Goal: Task Accomplishment & Management: Complete application form

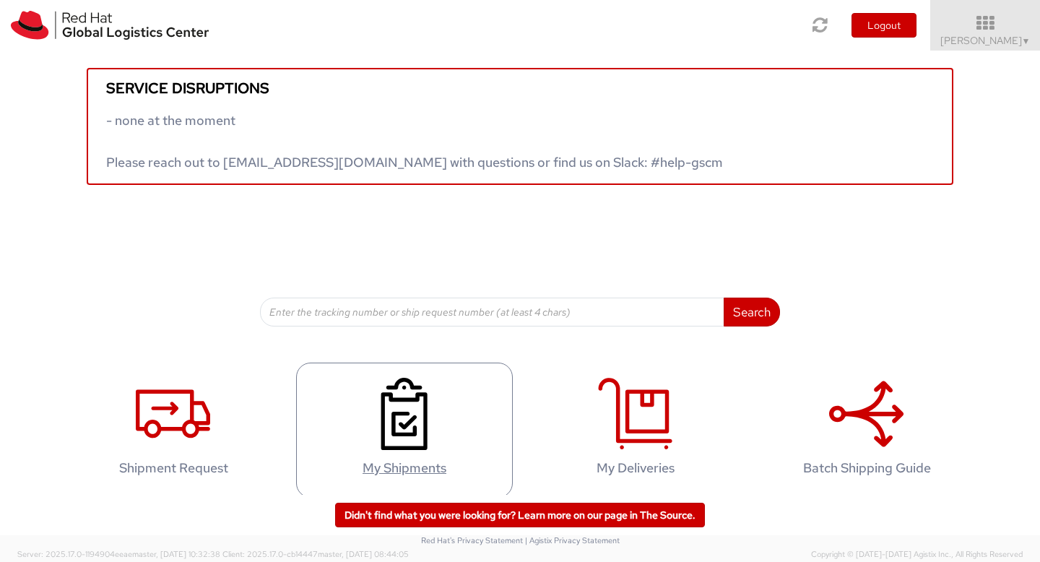
scroll to position [14, 0]
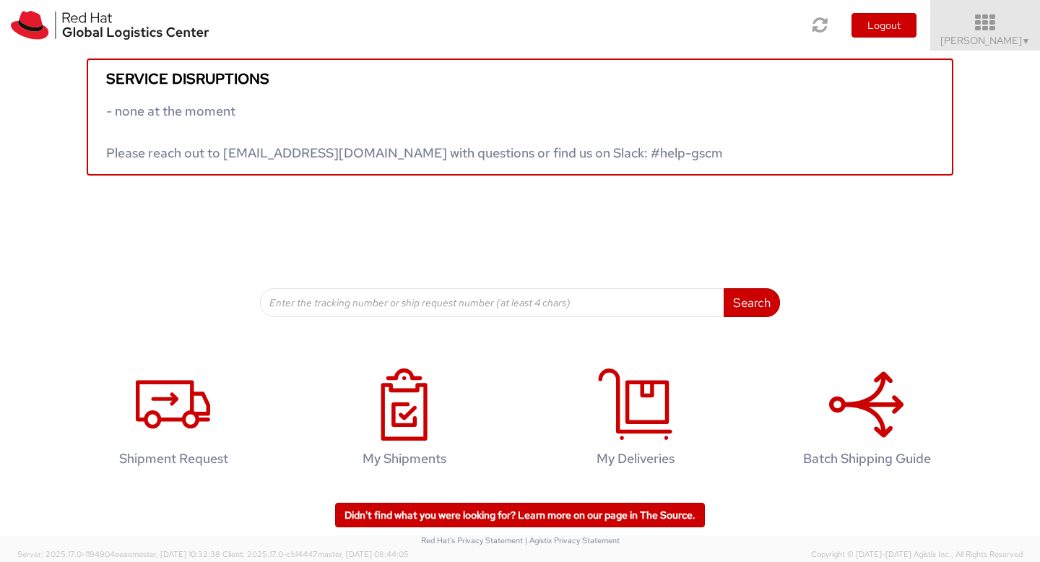
click at [1031, 9] on link "Aarthie Sambaiyah ▼" at bounding box center [985, 25] width 110 height 51
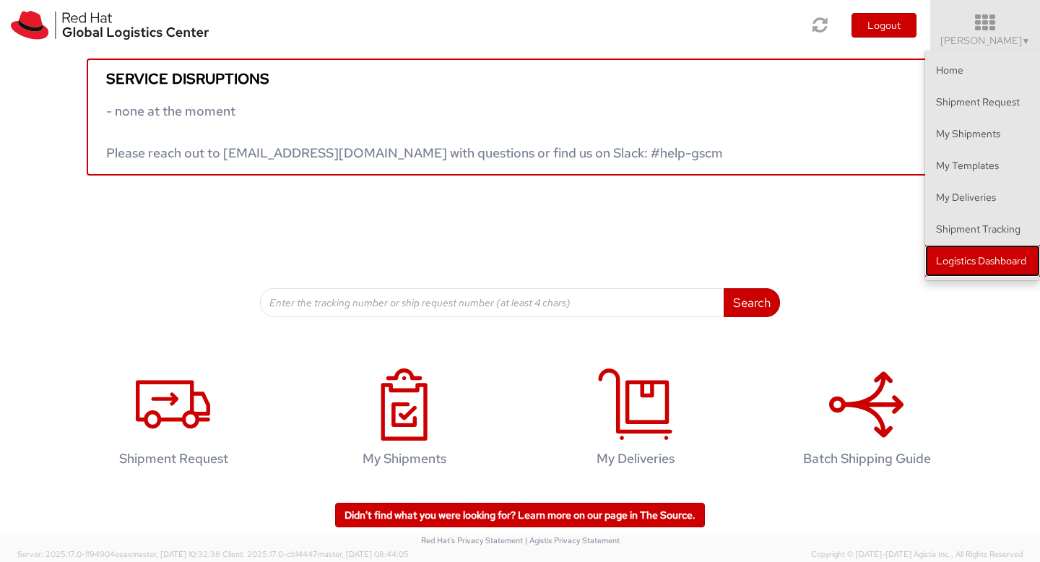
click at [981, 248] on link "Logistics Dashboard" at bounding box center [982, 261] width 115 height 32
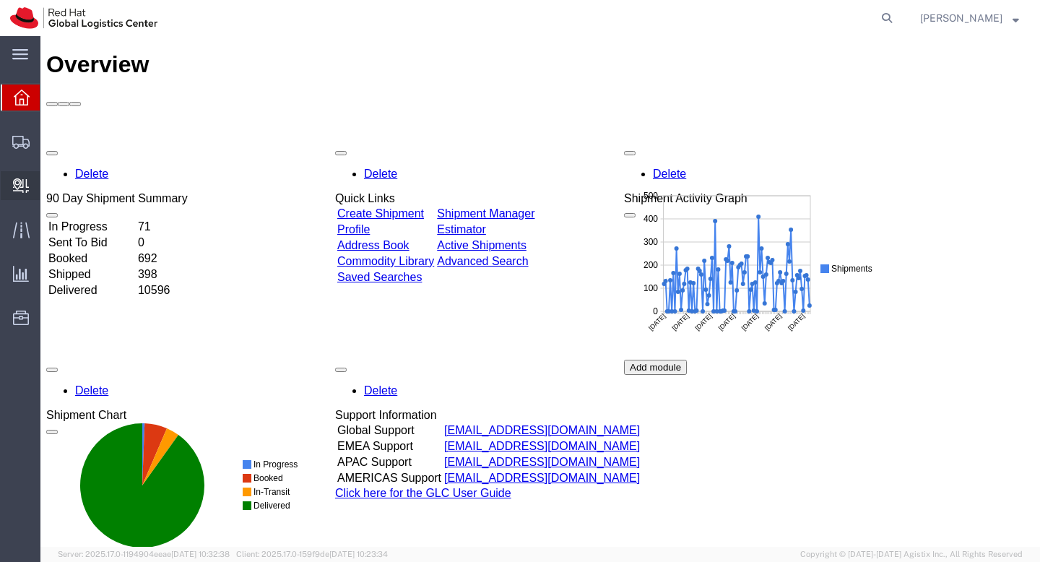
click at [0, 0] on span "Create Delivery" at bounding box center [0, 0] width 0 height 0
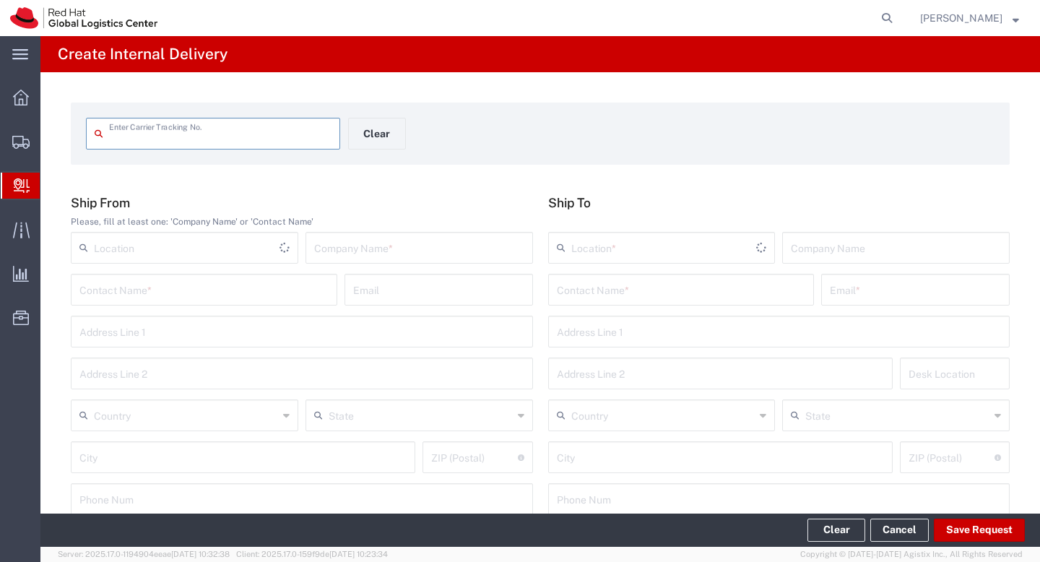
click at [206, 142] on input "text" at bounding box center [220, 132] width 222 height 25
click at [269, 135] on input "text" at bounding box center [220, 132] width 222 height 25
type input "0"
click at [173, 132] on input "text" at bounding box center [220, 132] width 222 height 25
type input "1"
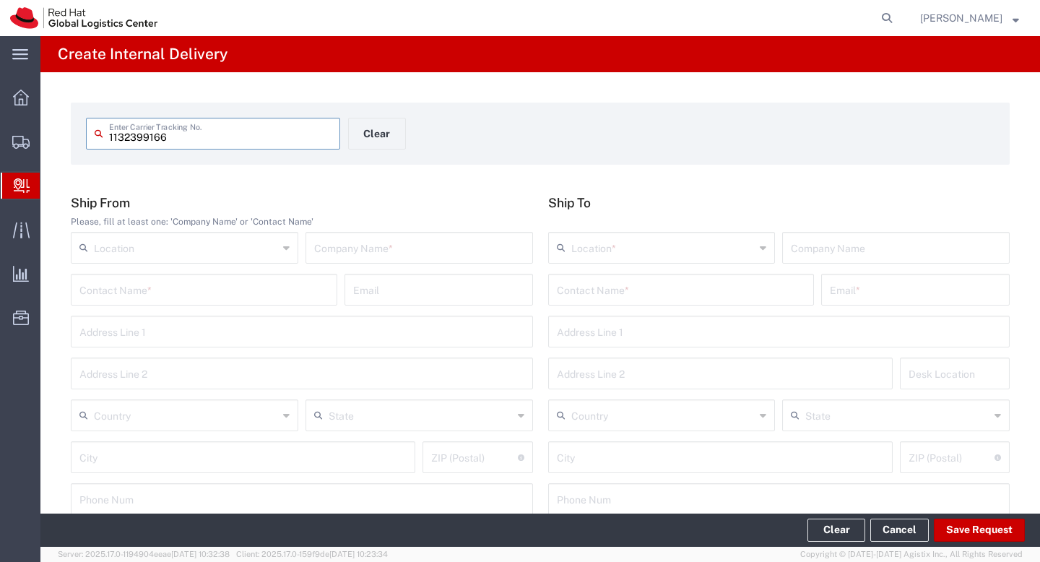
type input "1132399166"
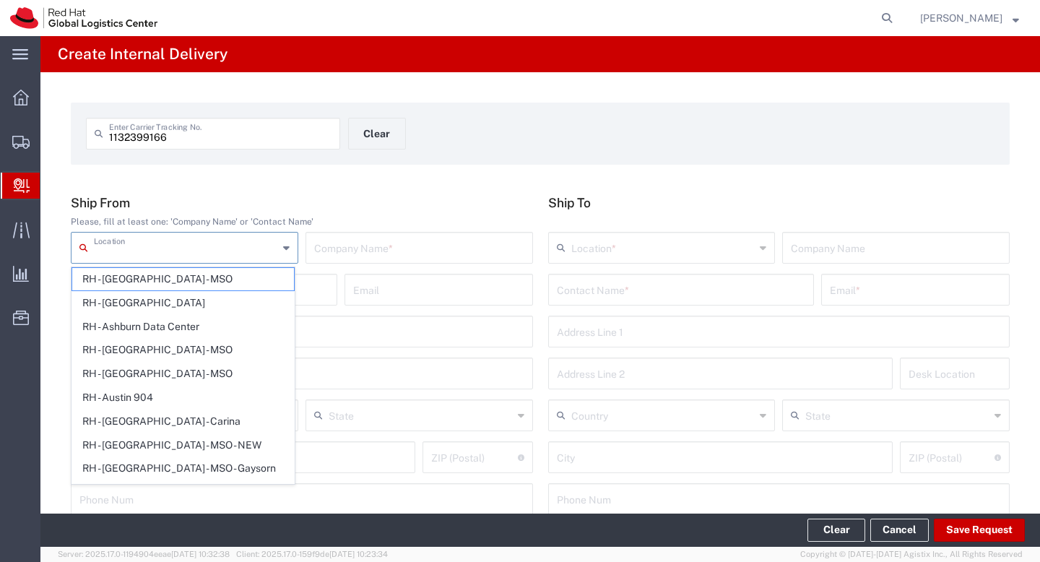
click at [184, 247] on input "text" at bounding box center [186, 246] width 184 height 25
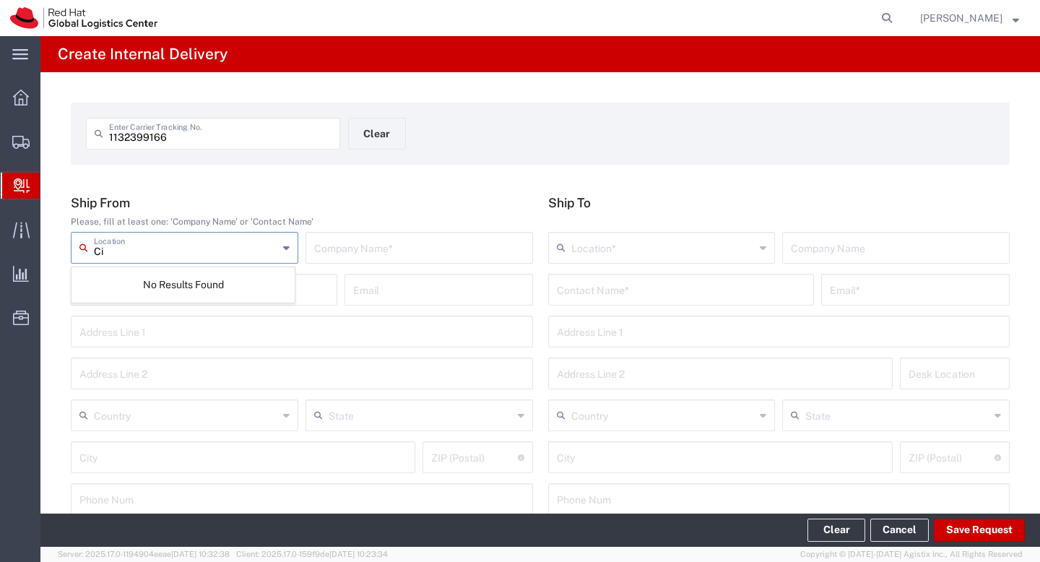
type input "C"
type input "l"
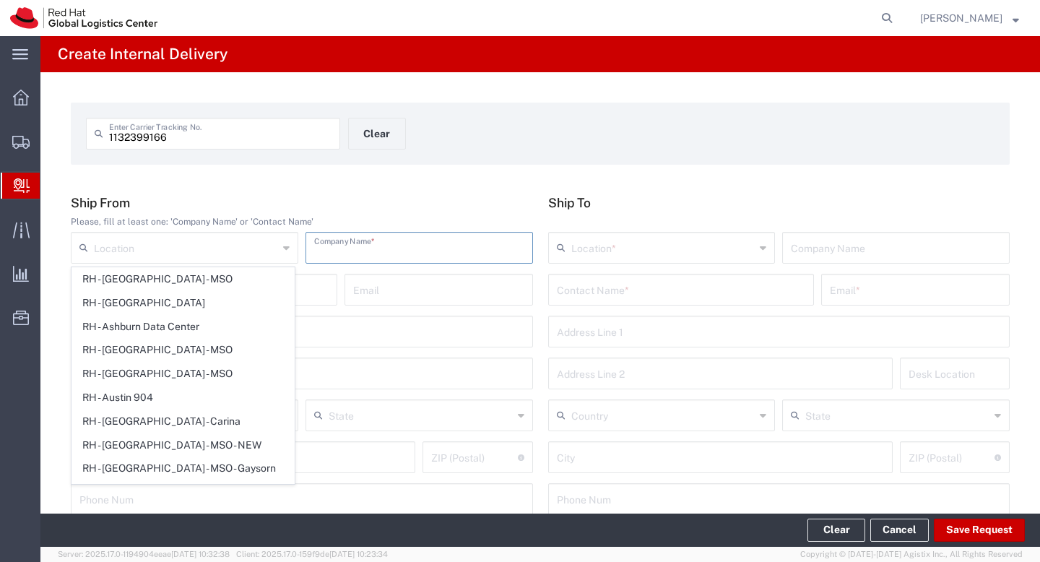
click at [406, 256] on input "text" at bounding box center [419, 246] width 210 height 25
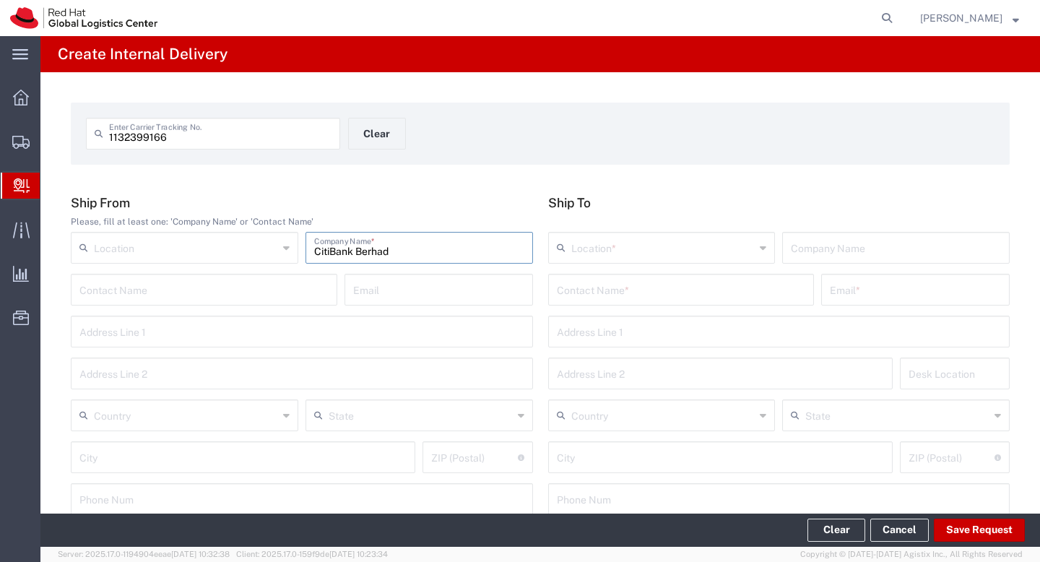
type input "CitiBank Berhad"
click at [286, 297] on input "text" at bounding box center [203, 288] width 249 height 25
click at [390, 293] on input "text" at bounding box center [438, 288] width 171 height 25
click at [269, 341] on input "text" at bounding box center [301, 330] width 445 height 25
type input "Level 19 Menara CitiBank"
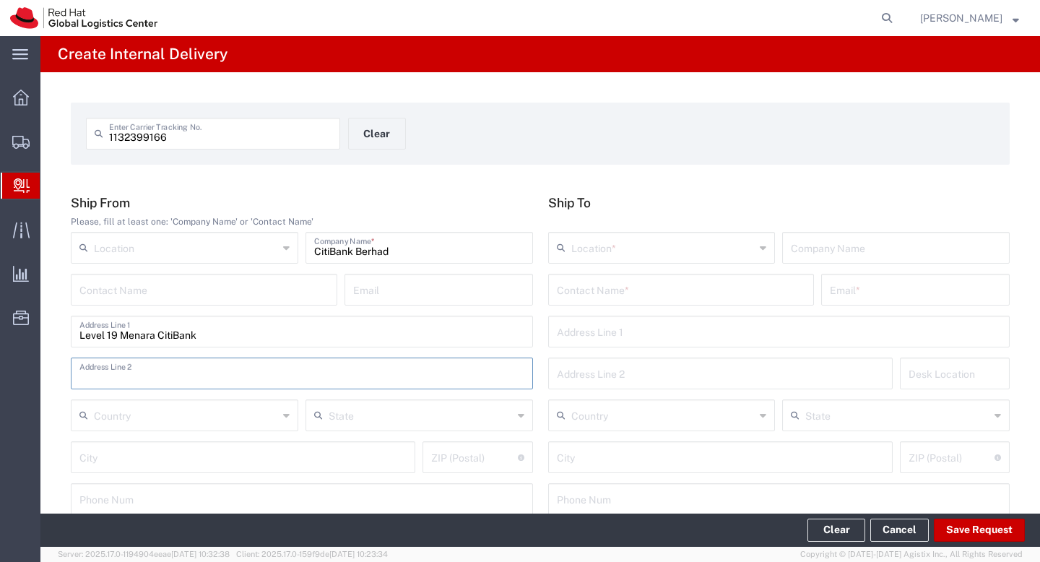
click at [175, 374] on input "text" at bounding box center [301, 372] width 445 height 25
type input "165 jalan ampang"
click at [174, 419] on input "text" at bounding box center [186, 413] width 184 height 25
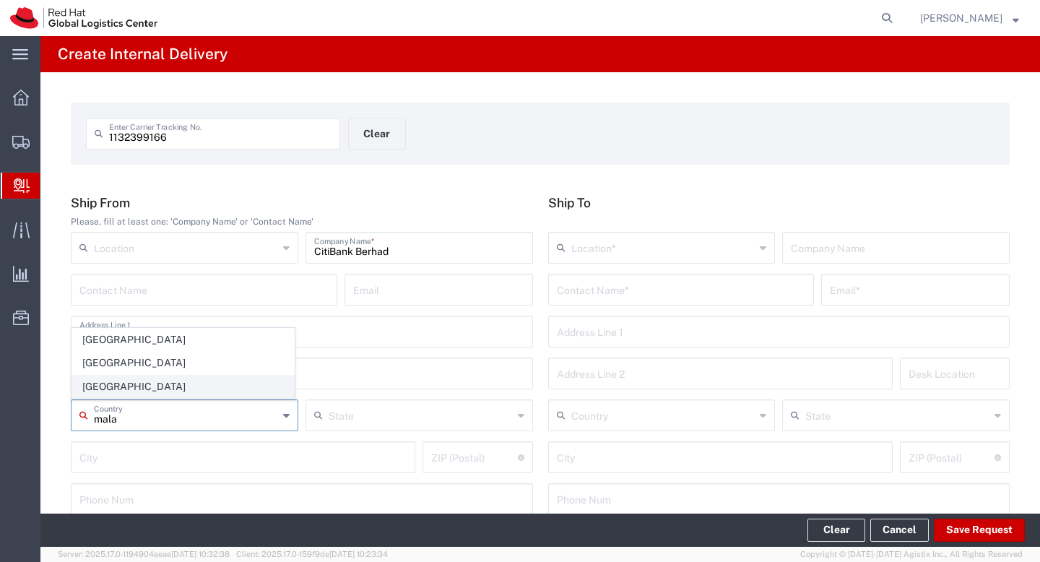
click at [153, 386] on span "Malaysia" at bounding box center [183, 386] width 222 height 22
type input "Malaysia"
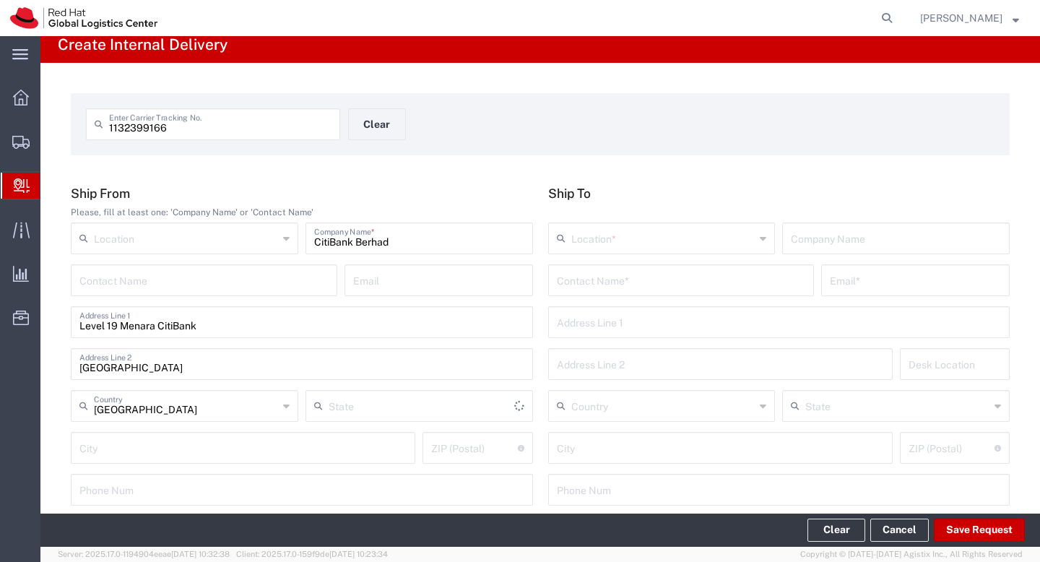
scroll to position [70, 0]
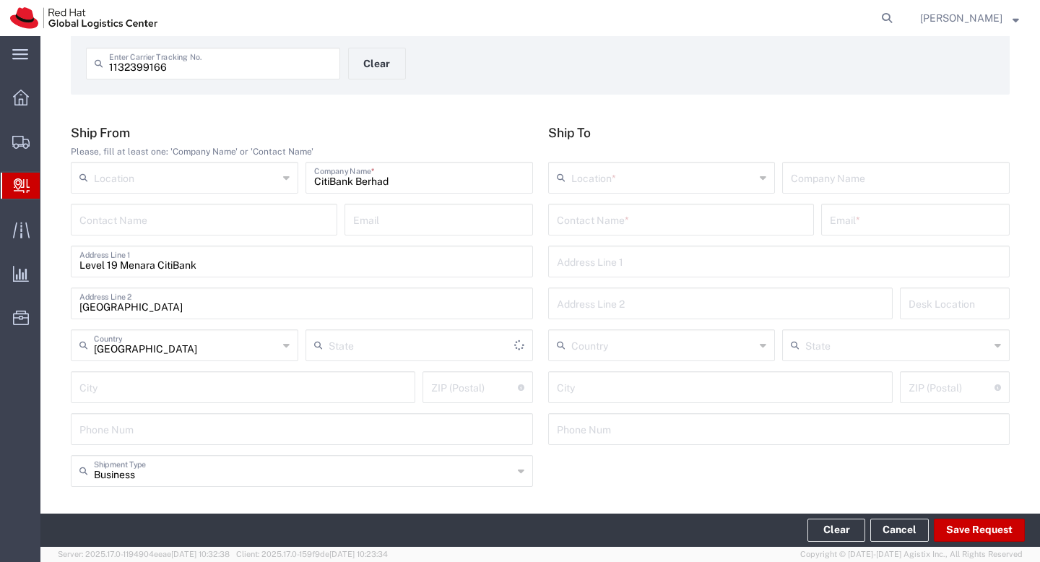
click at [378, 360] on div "State" at bounding box center [418, 345] width 227 height 32
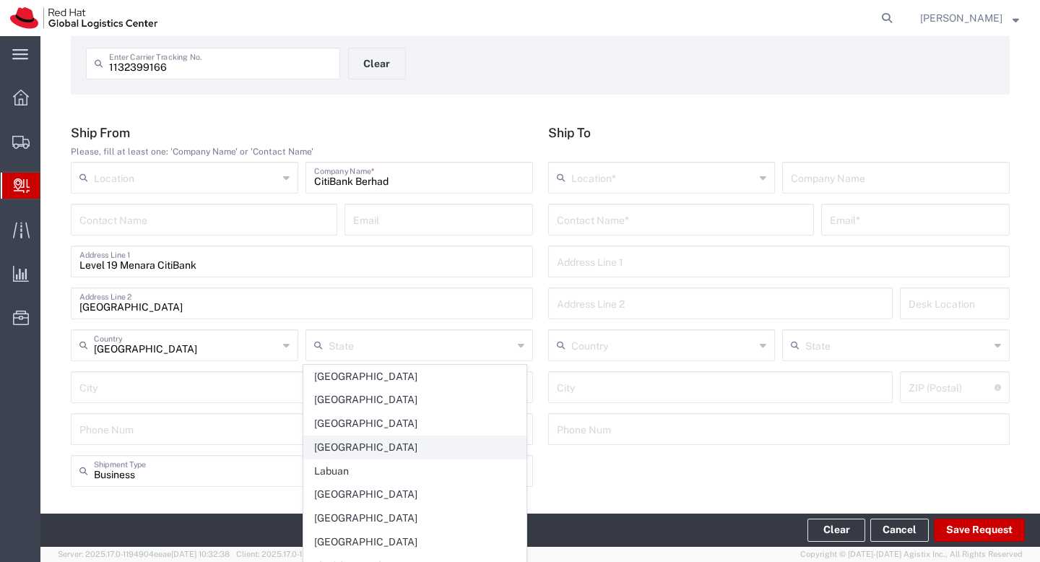
click at [330, 448] on span "Kuala Lumpur" at bounding box center [415, 447] width 222 height 22
type input "Kuala Lumpur"
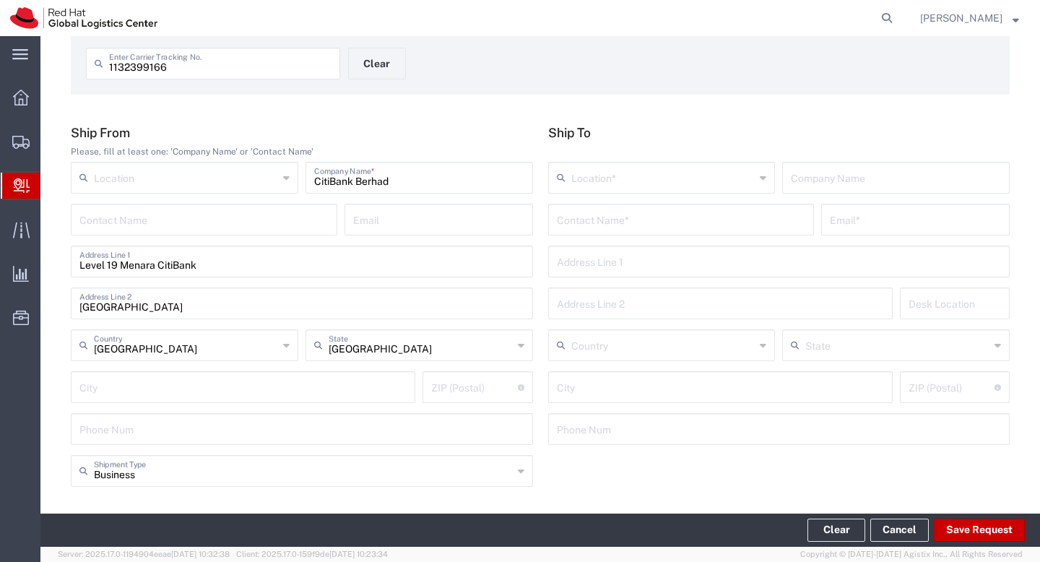
click at [176, 387] on input "text" at bounding box center [242, 385] width 327 height 25
type input "Kuala Lumpur"
type input "asambaiyah@redhat.com"
type input "Federal Territory of Kuala Lumpur"
type input "59200"
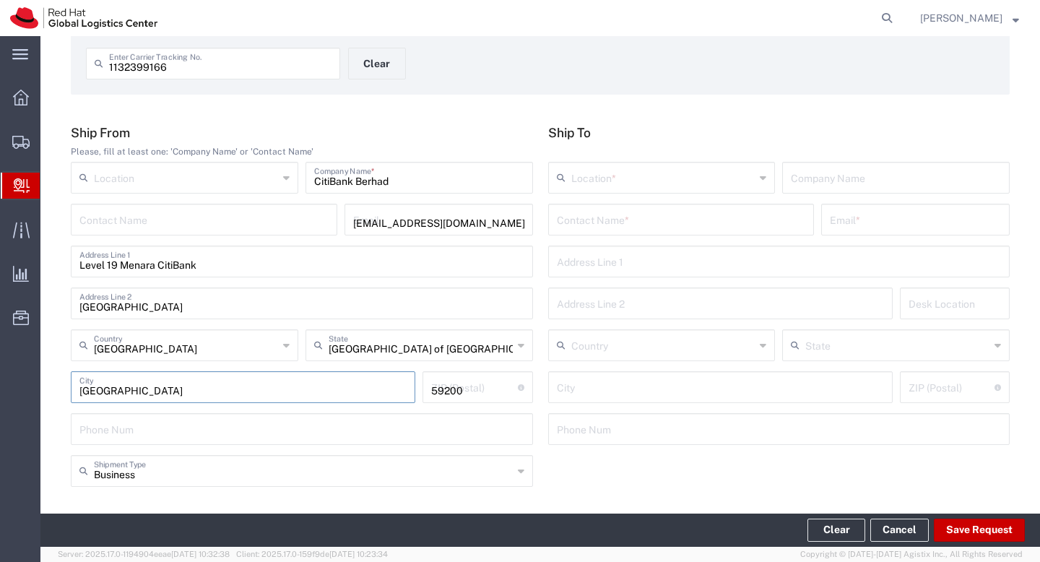
type input "01137340643"
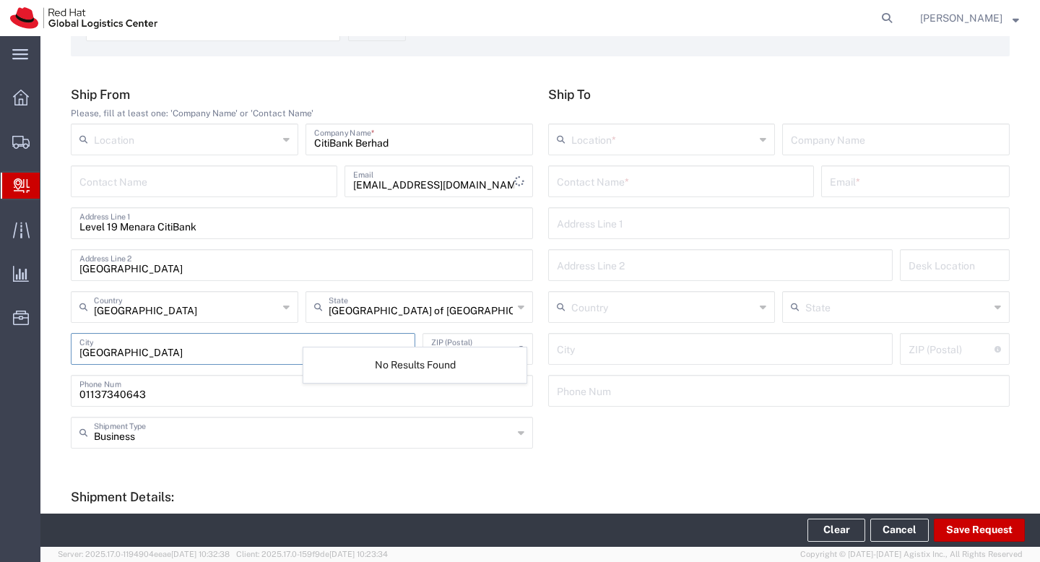
scroll to position [189, 0]
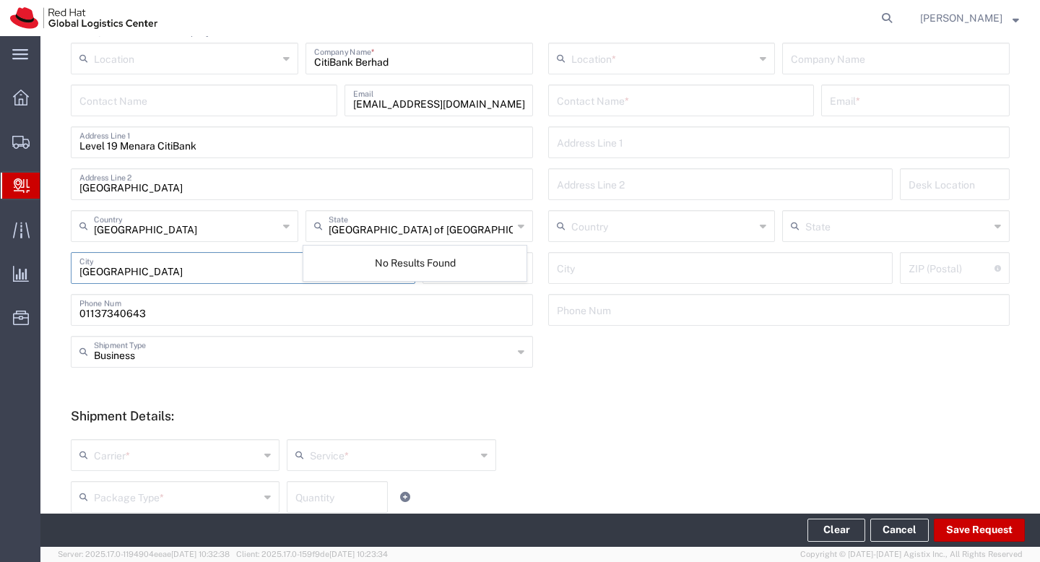
click at [414, 218] on input "Federal Territory of Kuala Lumpur" at bounding box center [421, 224] width 184 height 25
click at [449, 113] on div "asambaiyah@redhat.com Email" at bounding box center [438, 100] width 188 height 32
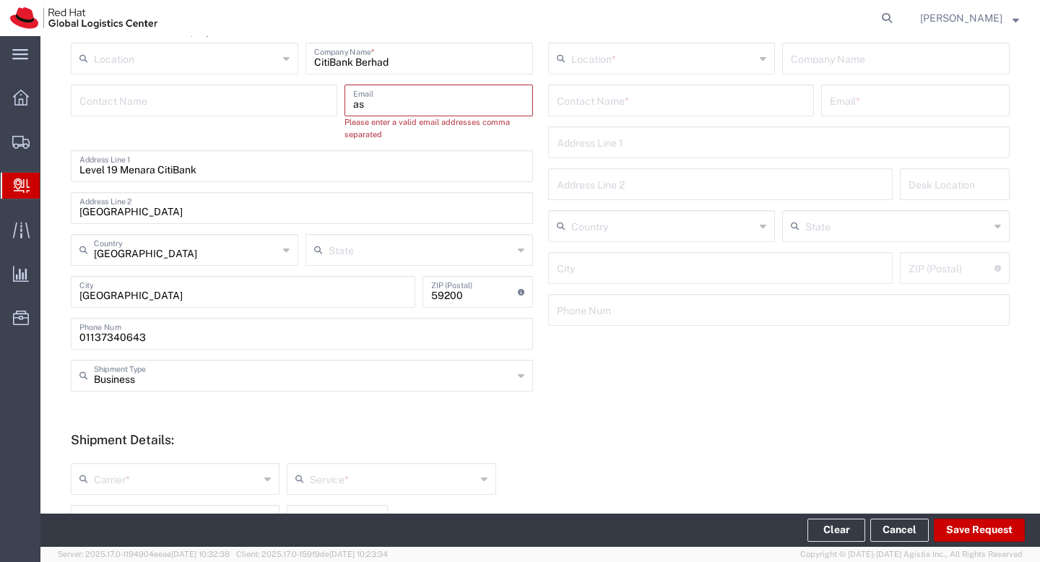
type input "a"
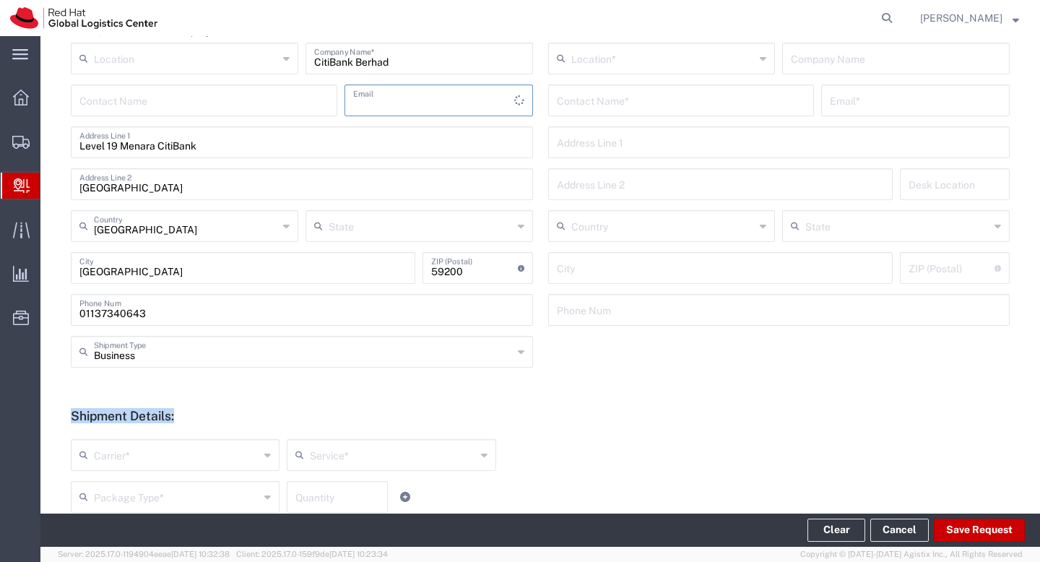
click at [271, 409] on form "Ship From Please, fill at least one: 'Company Name' or 'Contact Name' Location …" at bounding box center [540, 386] width 939 height 760
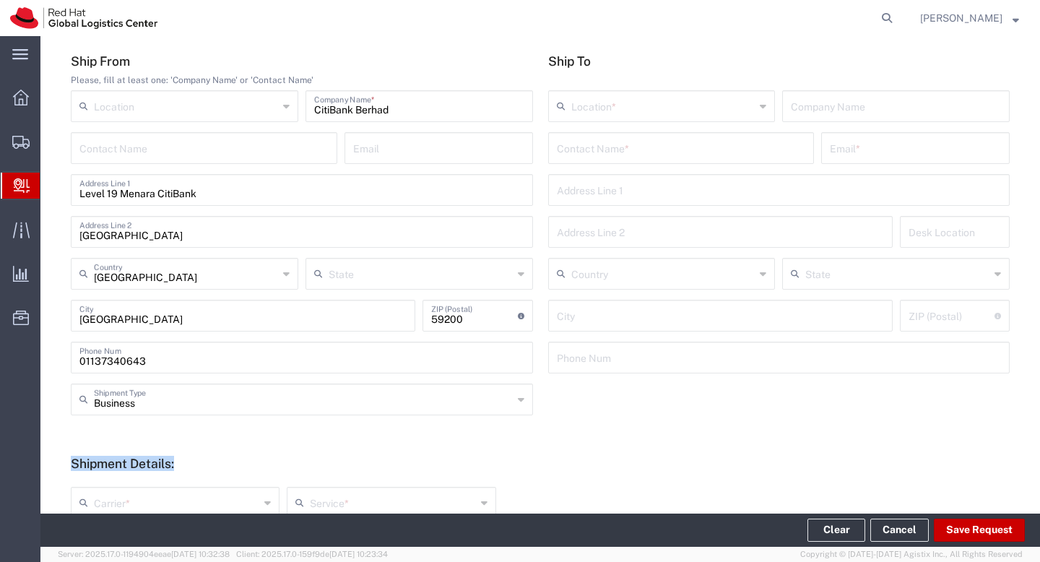
scroll to position [73, 0]
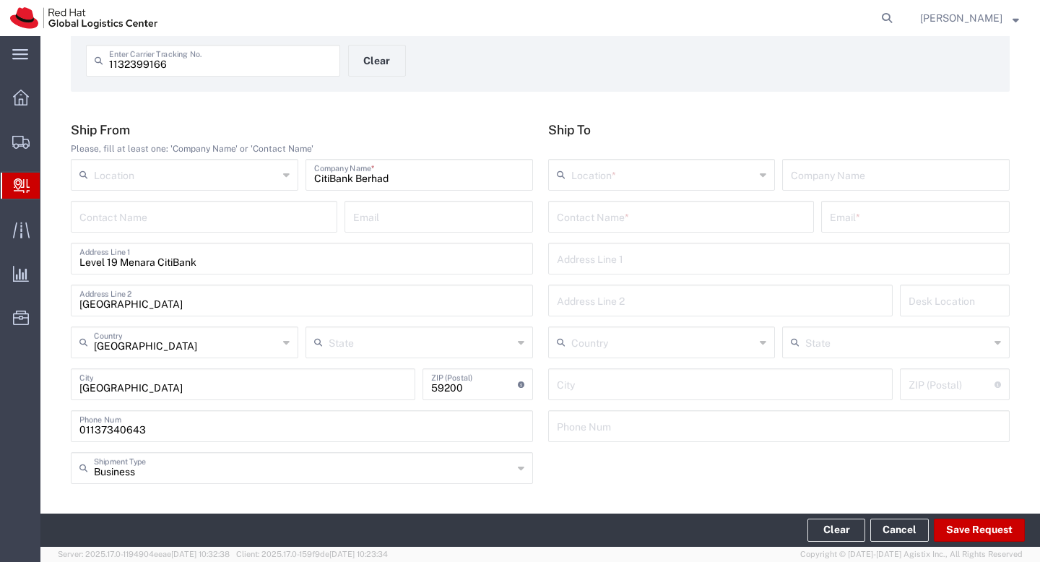
click at [612, 181] on input "text" at bounding box center [663, 173] width 184 height 25
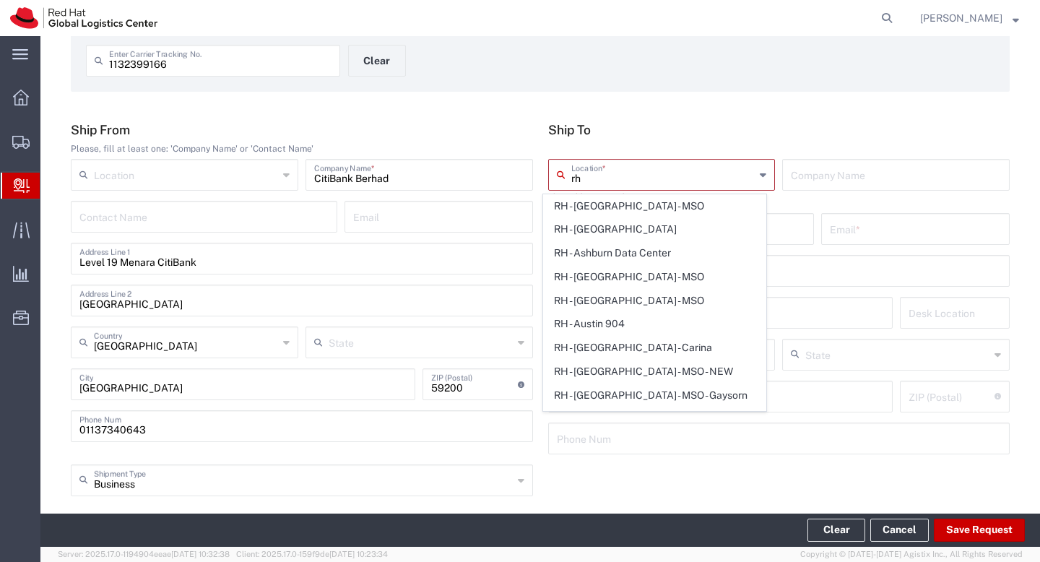
type input "r"
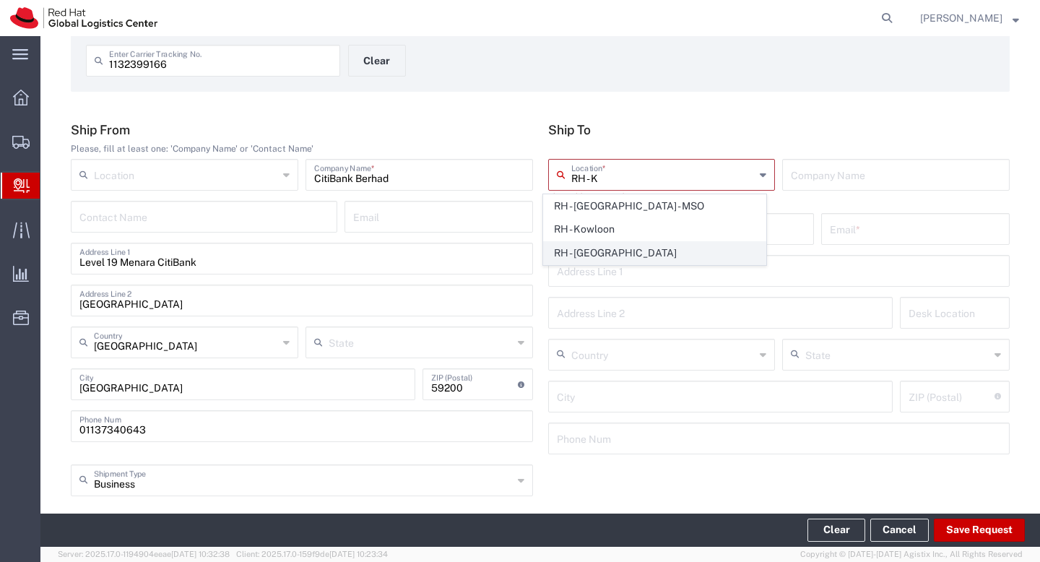
click at [666, 255] on span "RH - Kuala Lumpur" at bounding box center [655, 253] width 222 height 22
type input "RH - Kuala Lumpur"
type input "Red Hat Malaysia Sdn Bhd"
type input "Suite 17.01, FL 17, Gardens S Tower"
type input "MV City, Lingkaran Syed Putra"
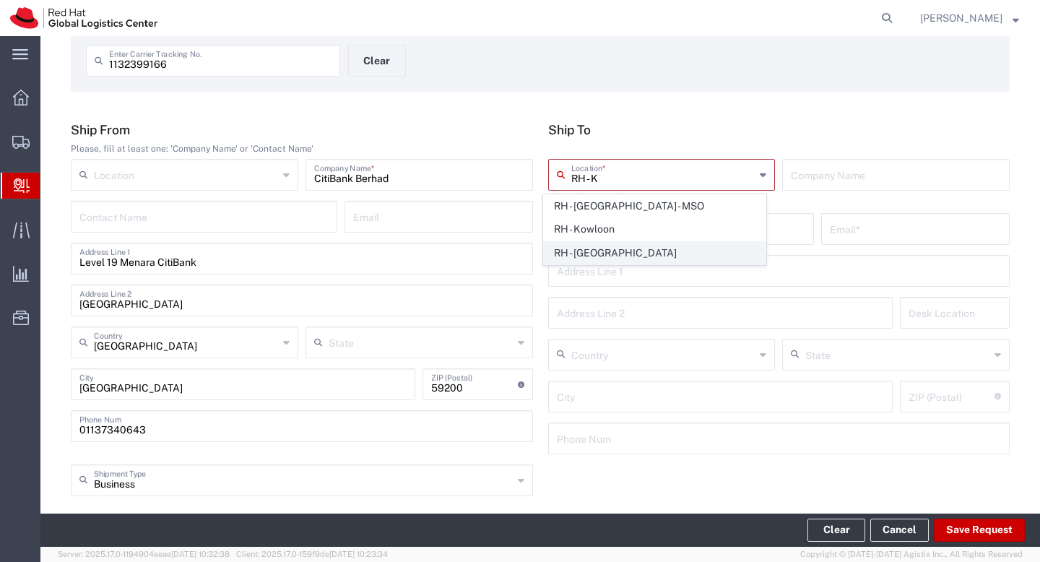
type input "Malaysia"
type input "KUALA LUMPUR"
type input "59200"
type input "60327330501"
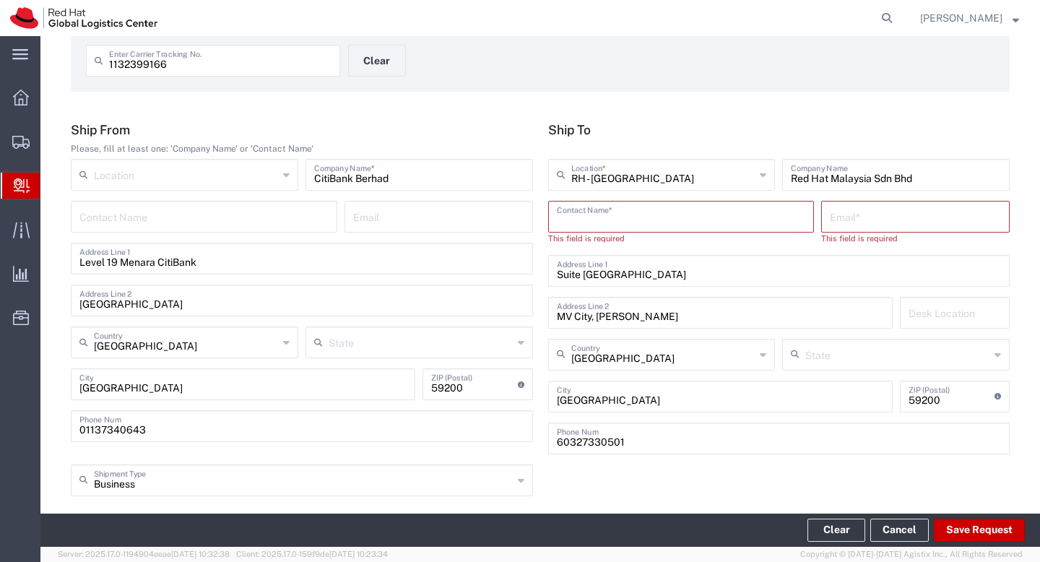
click at [729, 220] on input "text" at bounding box center [681, 215] width 249 height 25
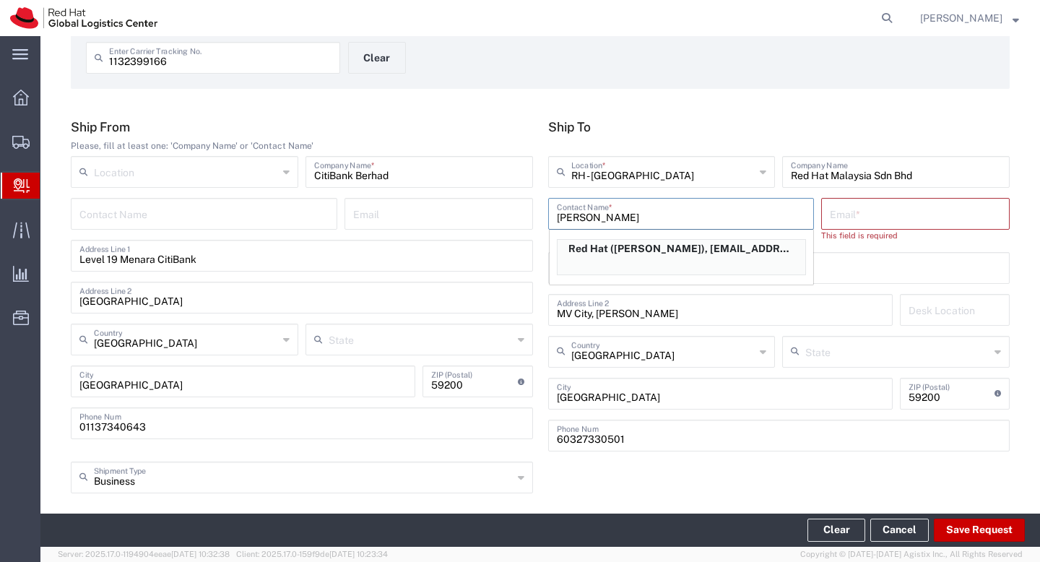
scroll to position [76, 0]
type input "Shane rei"
click at [726, 260] on div "Red Hat (Shane Reid), sreid@redhat.com" at bounding box center [681, 257] width 249 height 36
type input "Red Hat"
type input "Shane Reid"
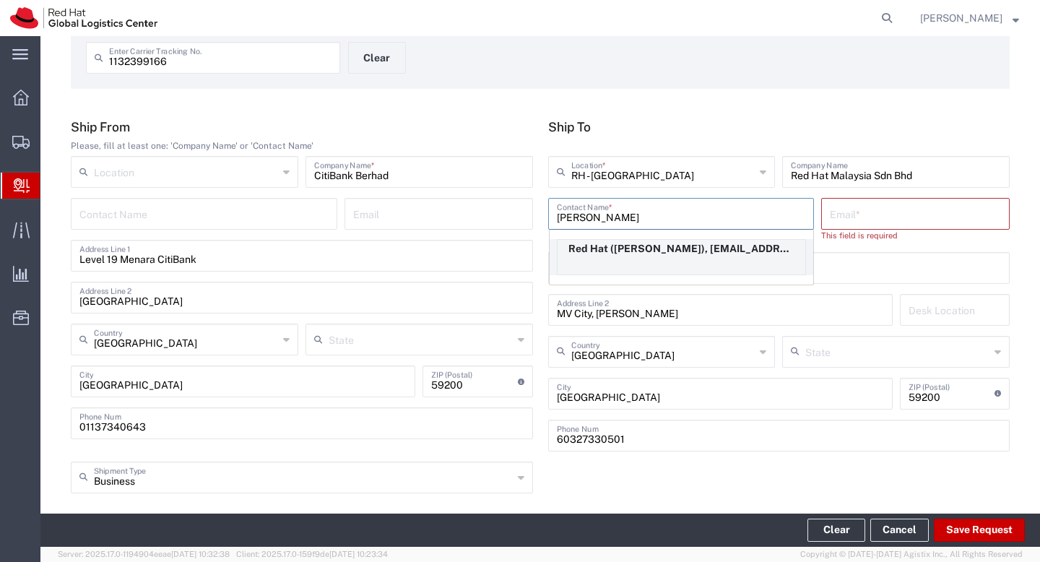
type input "sreid@redhat.com"
type input "61735148193"
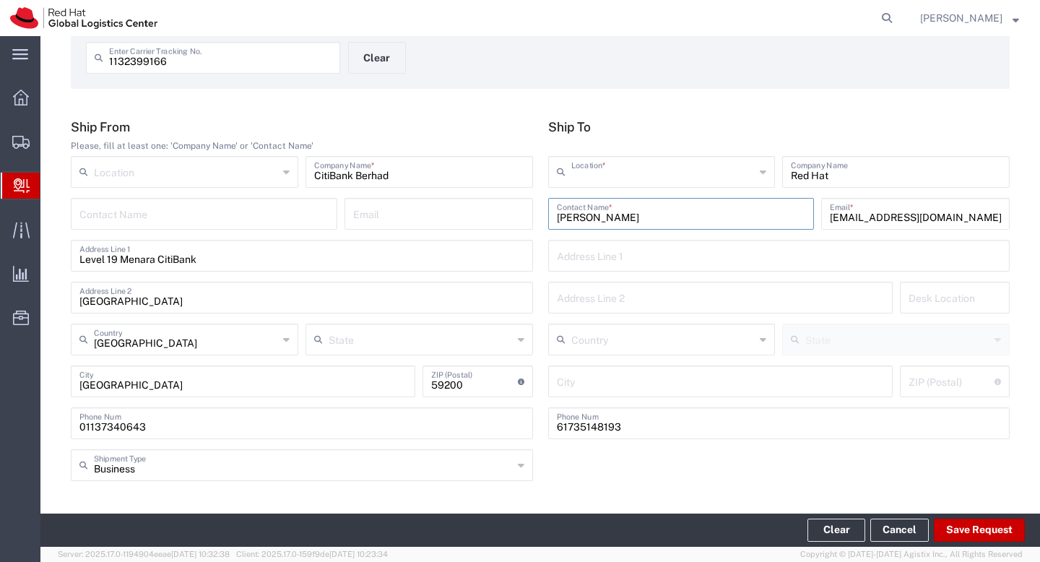
click at [679, 177] on input "text" at bounding box center [663, 170] width 184 height 25
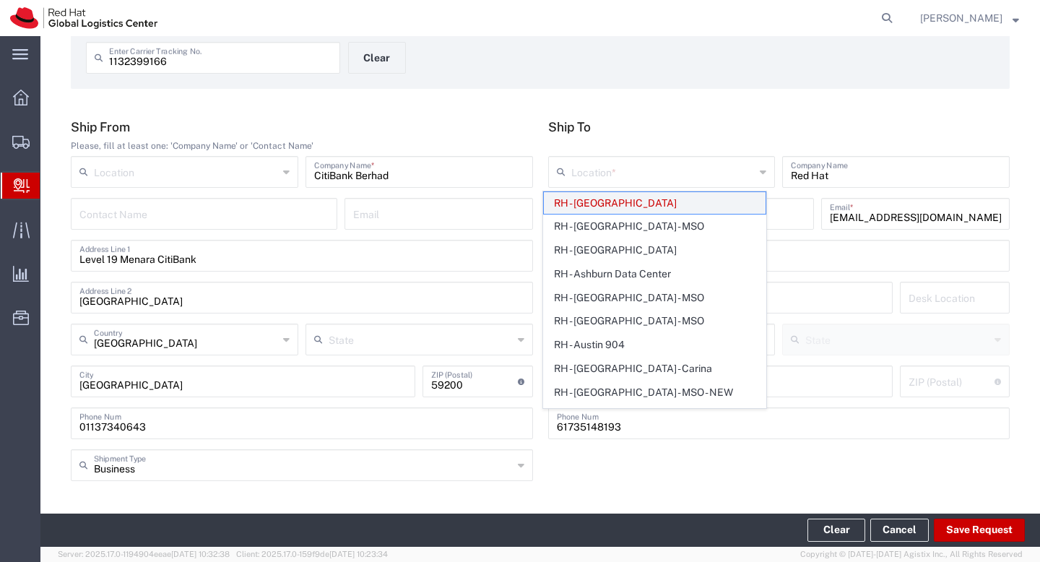
click at [656, 205] on span "RH - Kuala Lumpur" at bounding box center [655, 203] width 222 height 22
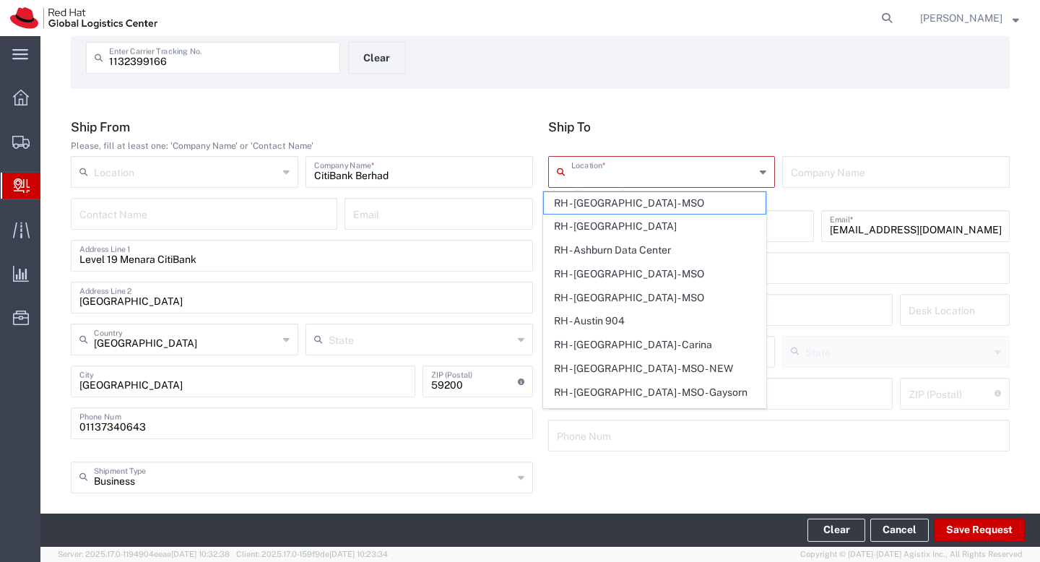
click at [632, 173] on input "text" at bounding box center [663, 170] width 184 height 25
type input "r"
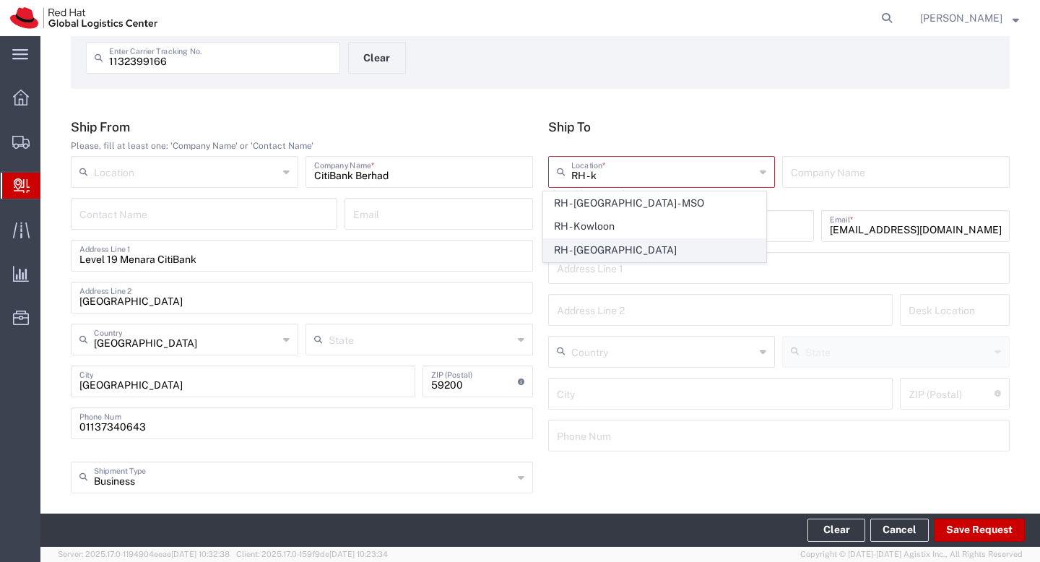
click at [591, 255] on span "RH - Kuala Lumpur" at bounding box center [655, 250] width 222 height 22
type input "RH - Kuala Lumpur"
type input "Red Hat Malaysia Sdn Bhd"
type input "Suite 17.01, FL 17, Gardens S Tower"
type input "MV City, Lingkaran Syed Putra"
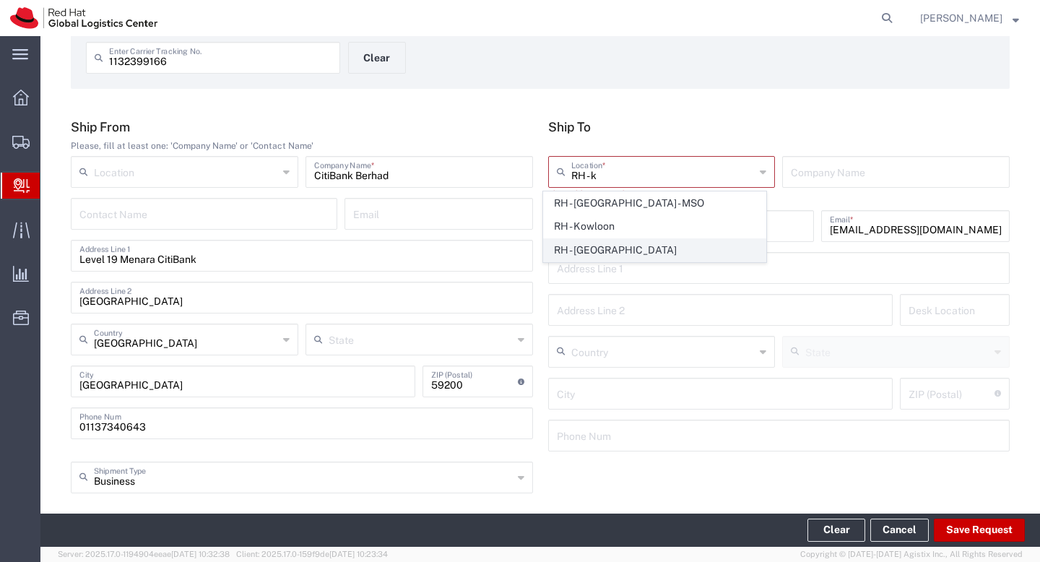
type input "Malaysia"
type input "KUALA LUMPUR"
type input "59200"
type input "60327330501"
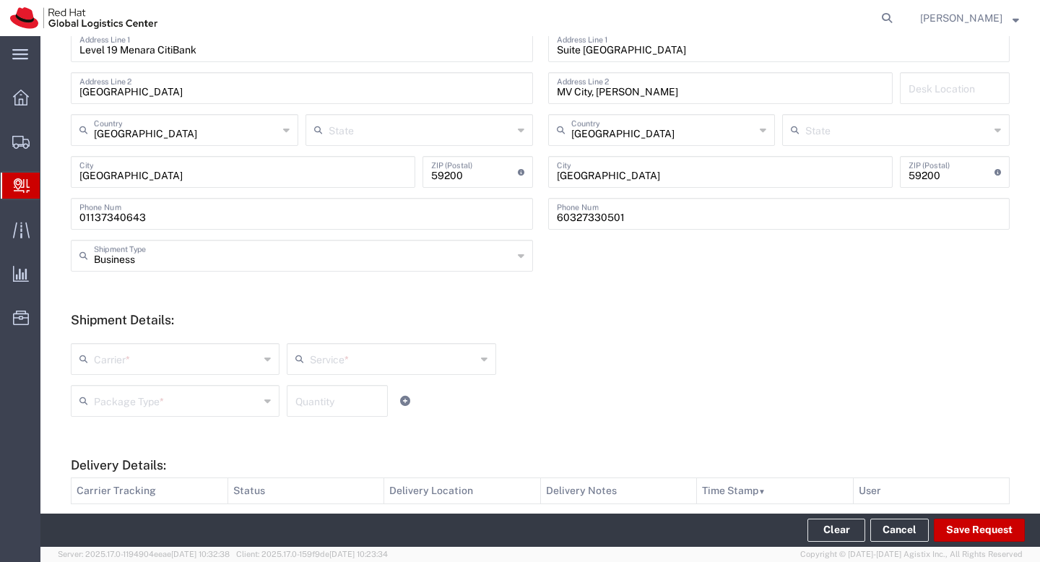
scroll to position [463, 0]
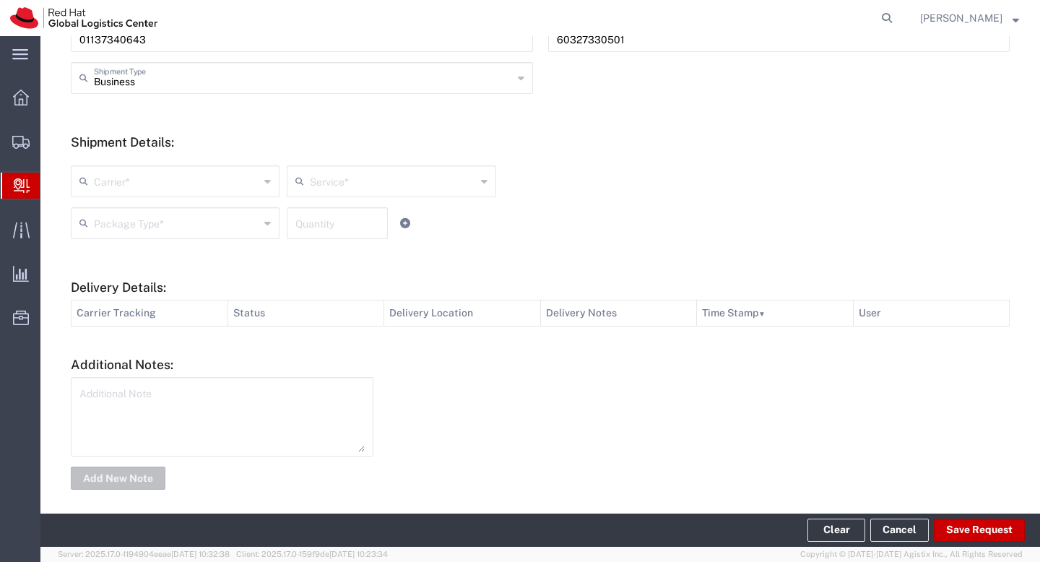
click at [245, 189] on input "text" at bounding box center [176, 180] width 165 height 25
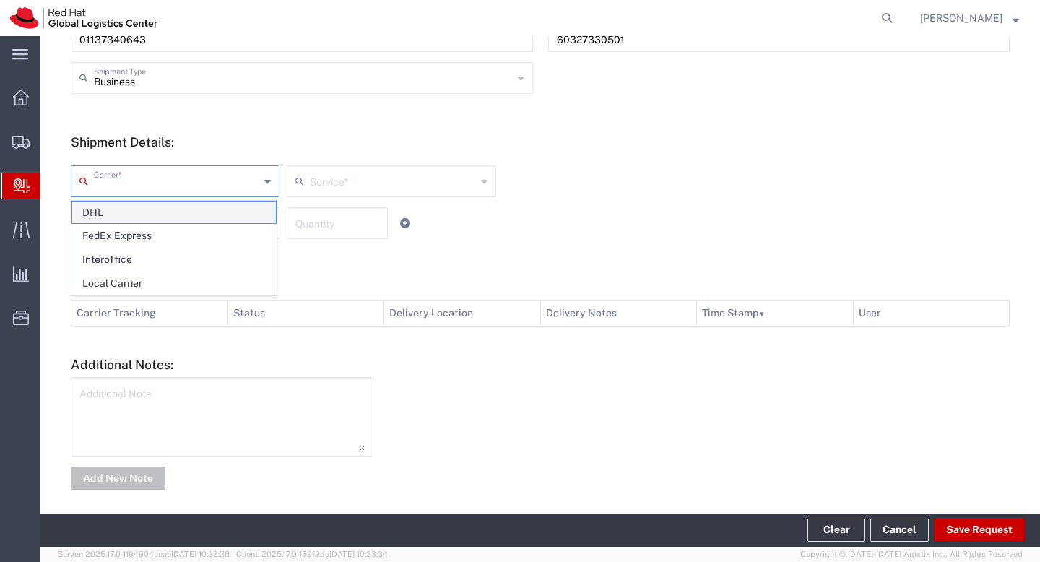
click at [233, 214] on span "DHL" at bounding box center [174, 212] width 204 height 22
type input "DHL"
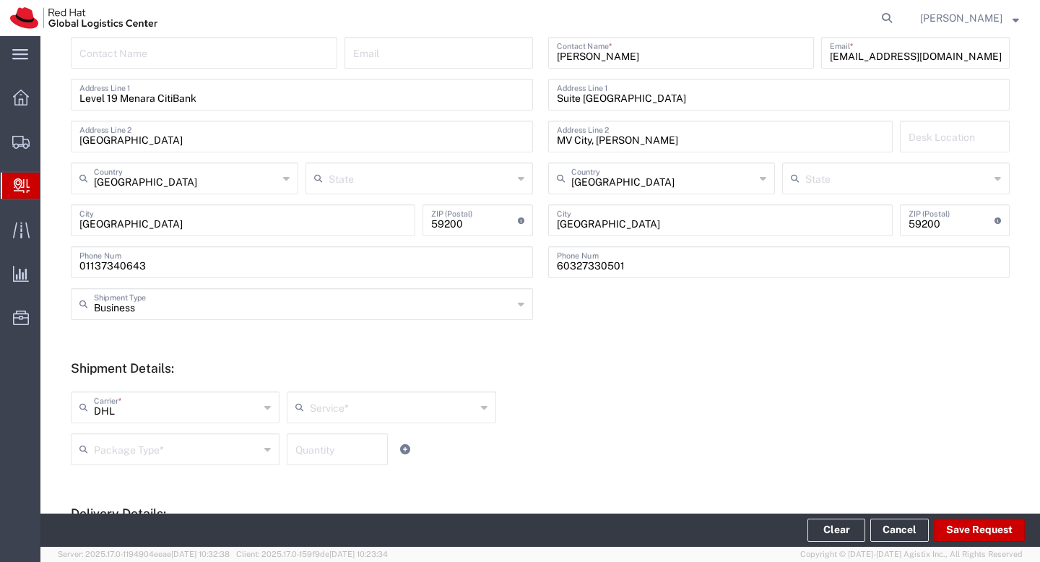
scroll to position [471, 0]
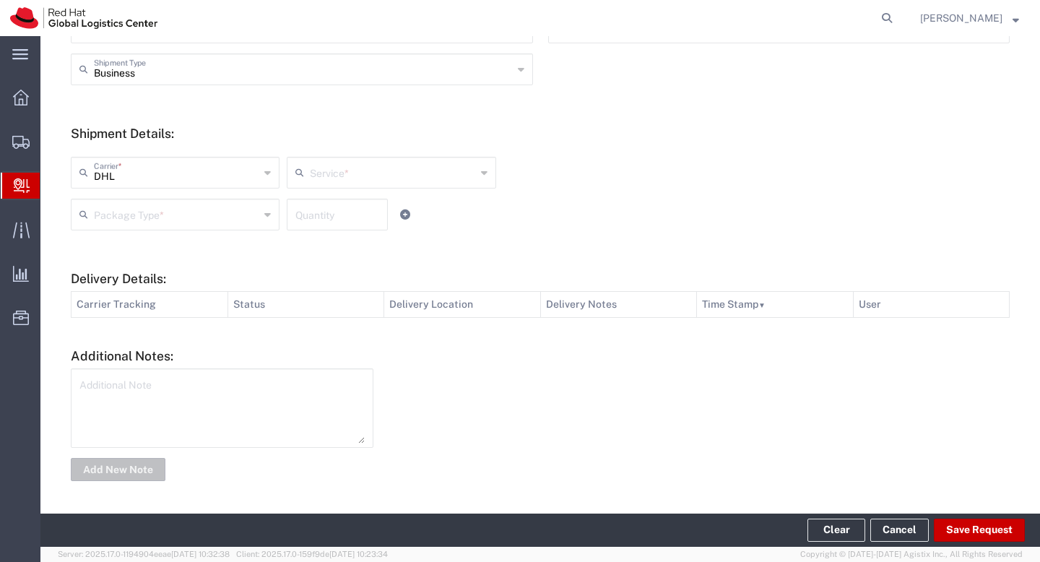
click at [320, 180] on input "text" at bounding box center [392, 171] width 165 height 25
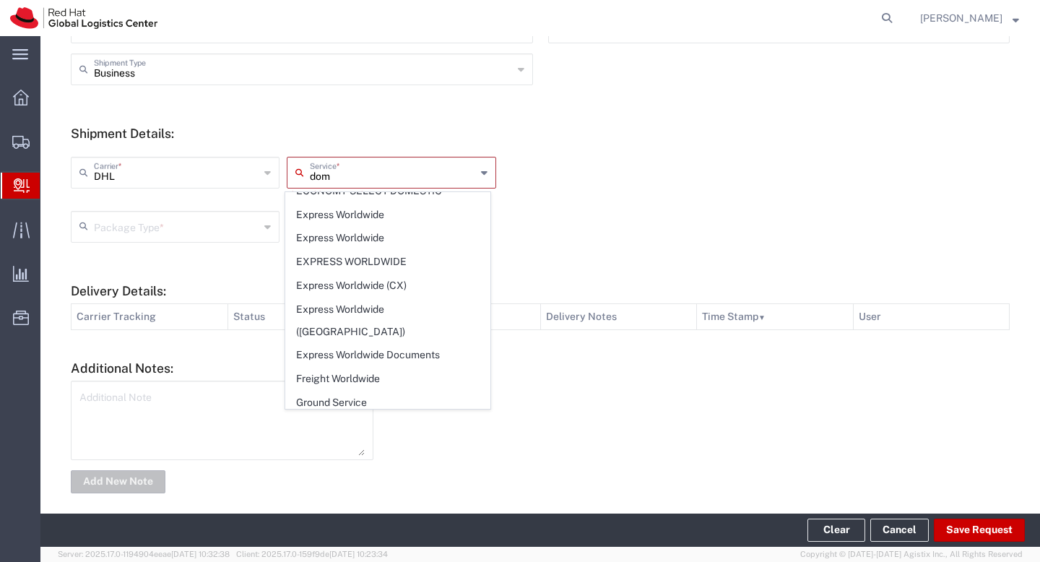
scroll to position [0, 0]
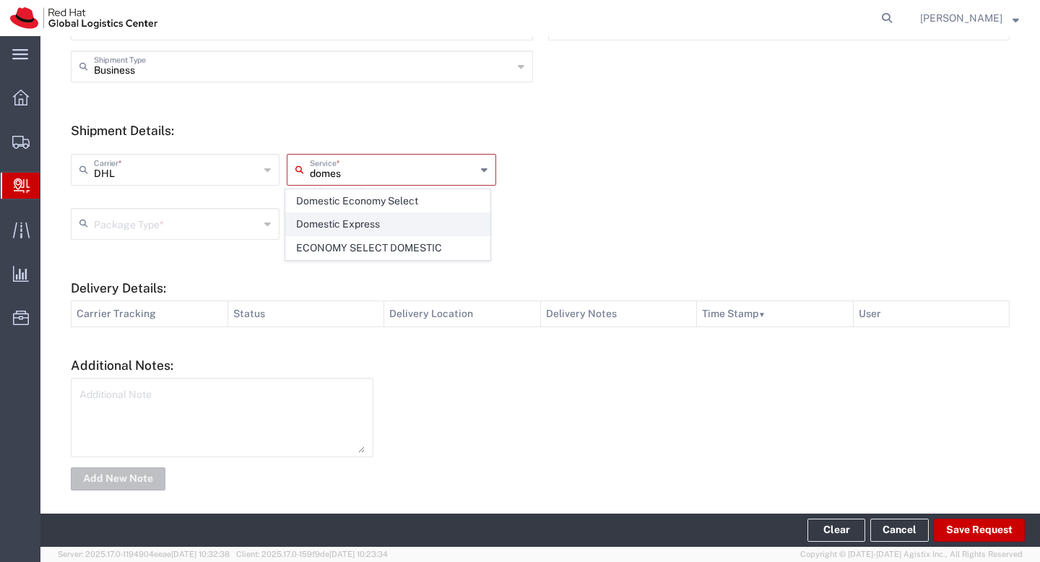
click at [347, 226] on span "Domestic Express" at bounding box center [388, 224] width 204 height 22
type input "Domestic Express"
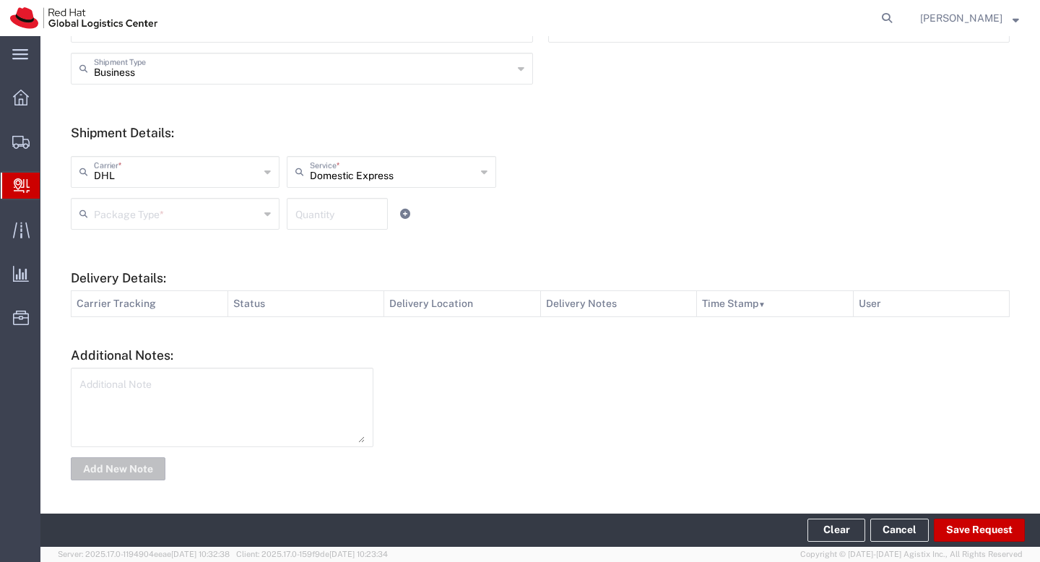
scroll to position [471, 0]
click at [191, 226] on div "Package Type *" at bounding box center [175, 215] width 209 height 32
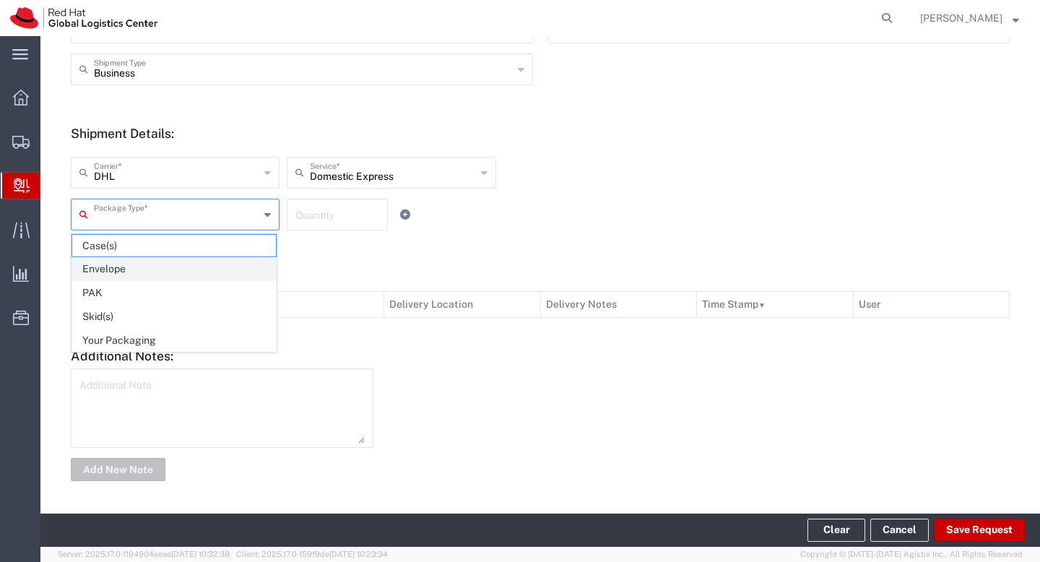
click at [170, 272] on span "Envelope" at bounding box center [174, 269] width 204 height 22
type input "Envelope"
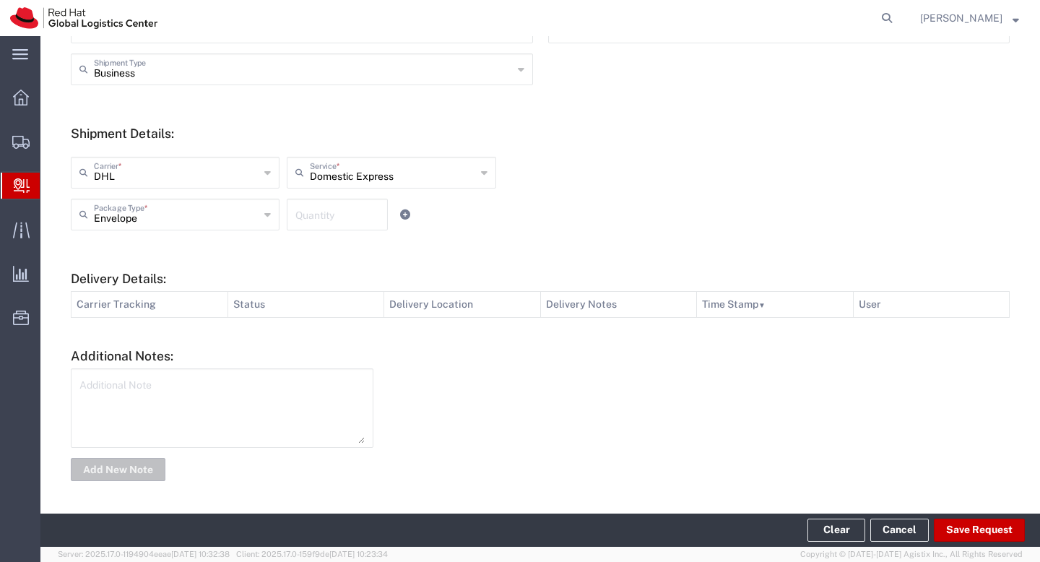
click at [318, 222] on input "number" at bounding box center [337, 213] width 84 height 25
type input "1"
click at [396, 375] on div at bounding box center [699, 424] width 636 height 113
click at [962, 526] on button "Save Request" at bounding box center [979, 529] width 91 height 23
type input "Malaysia"
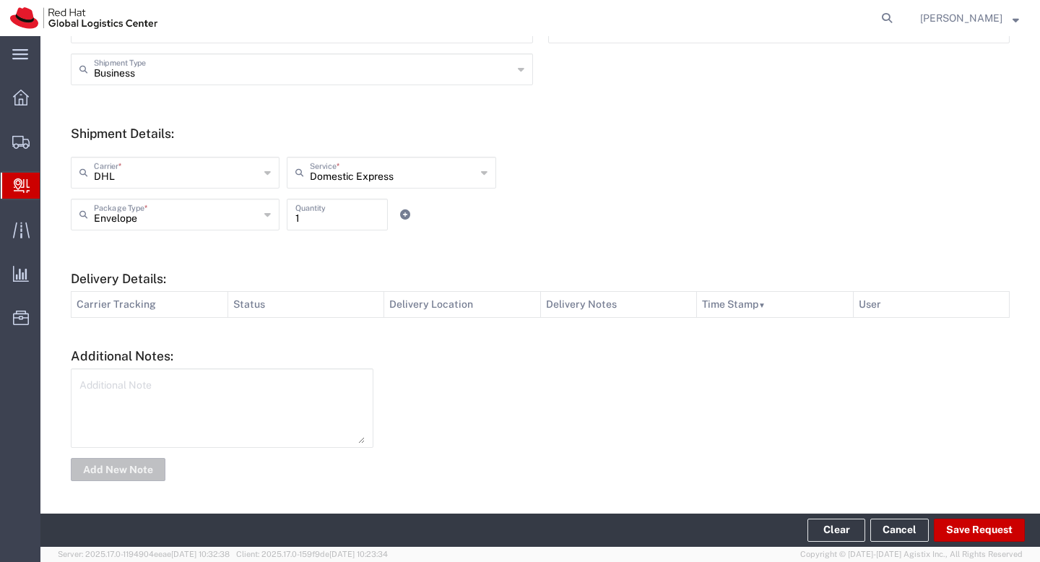
type input "Kuala Lumpur"
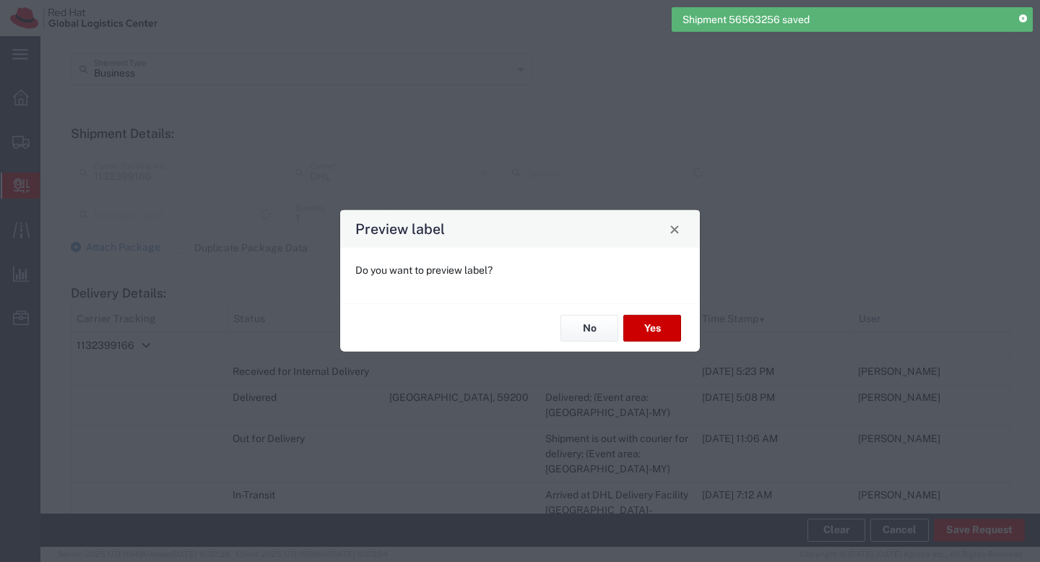
type input "Domestic Express"
type input "Envelope"
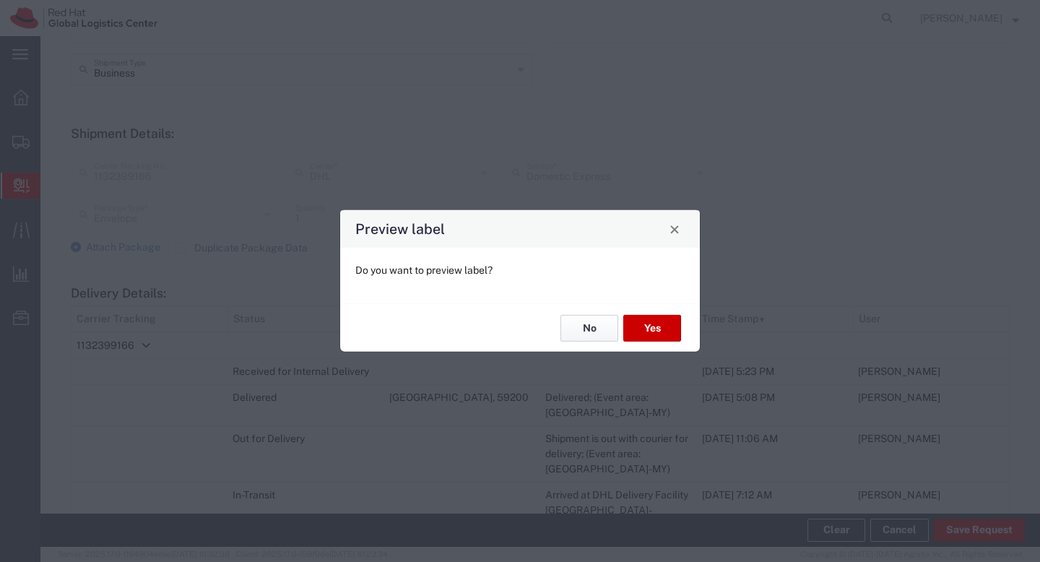
click at [586, 326] on button "No" at bounding box center [589, 328] width 58 height 27
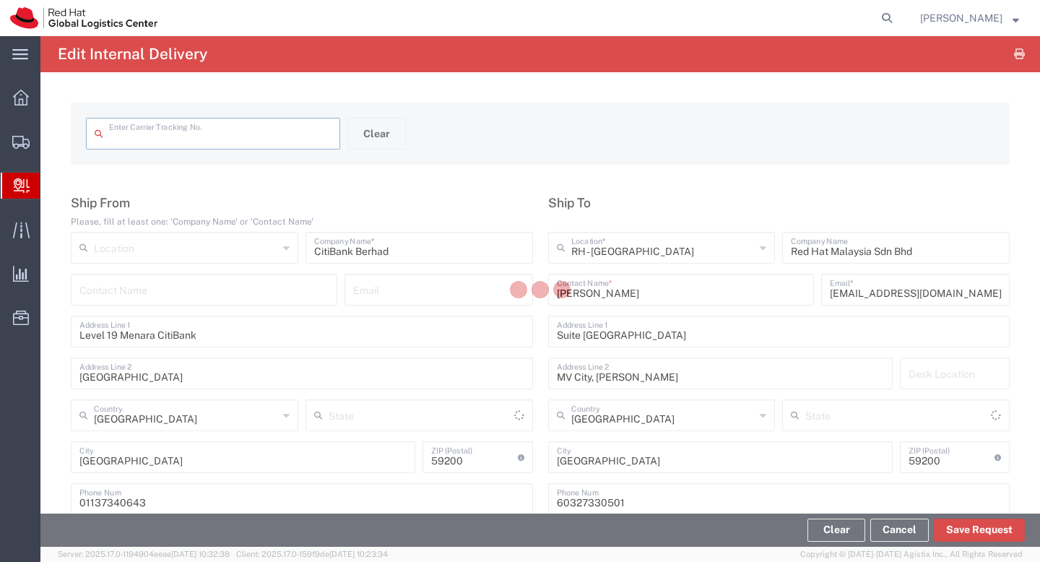
type input "1132399166"
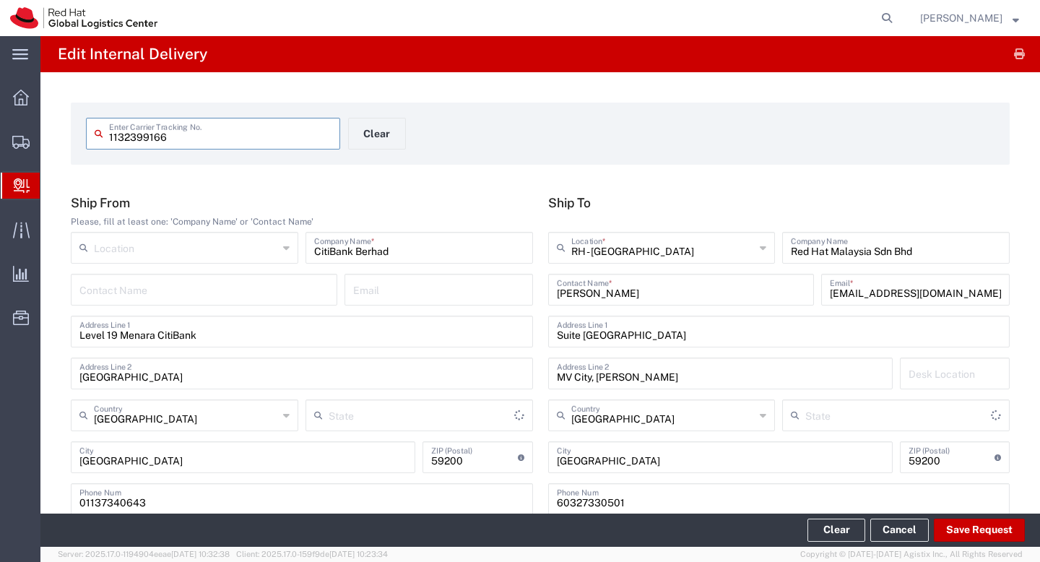
type input "Envelope"
type input "Kuala Lumpur"
type input "Domestic Express"
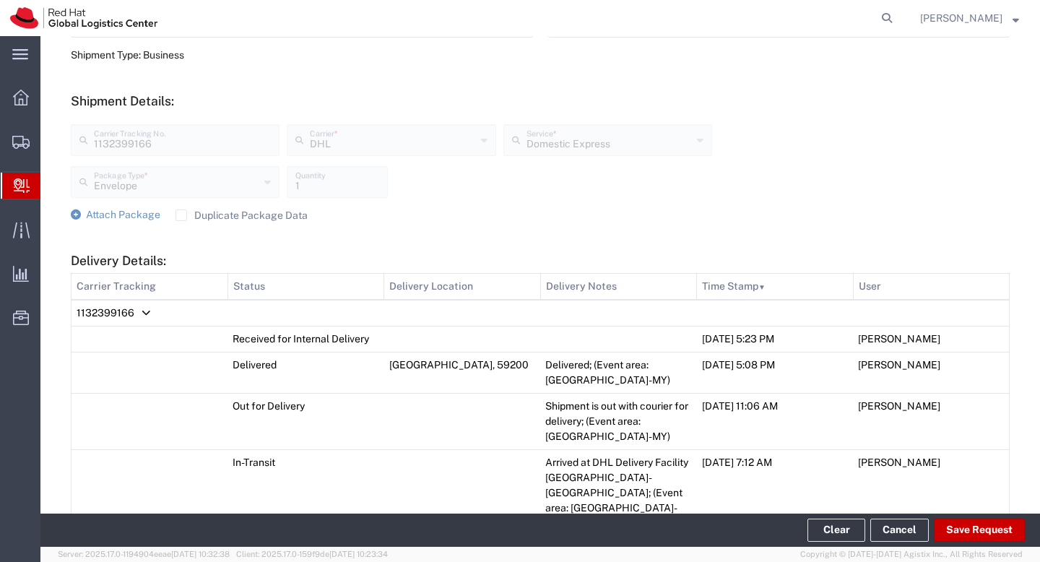
scroll to position [875, 0]
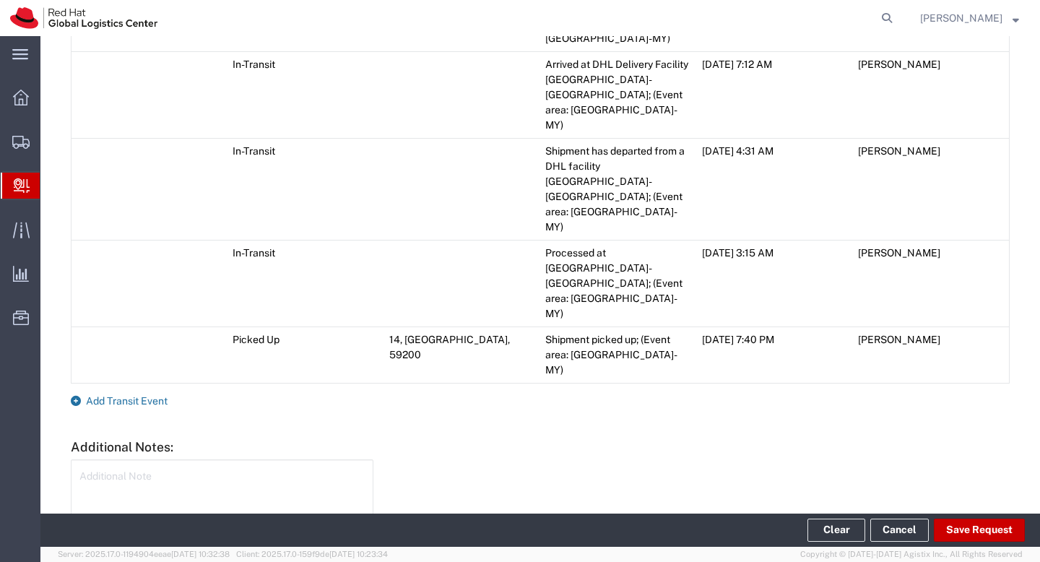
click at [151, 395] on span "Add Transit Event" at bounding box center [127, 401] width 82 height 12
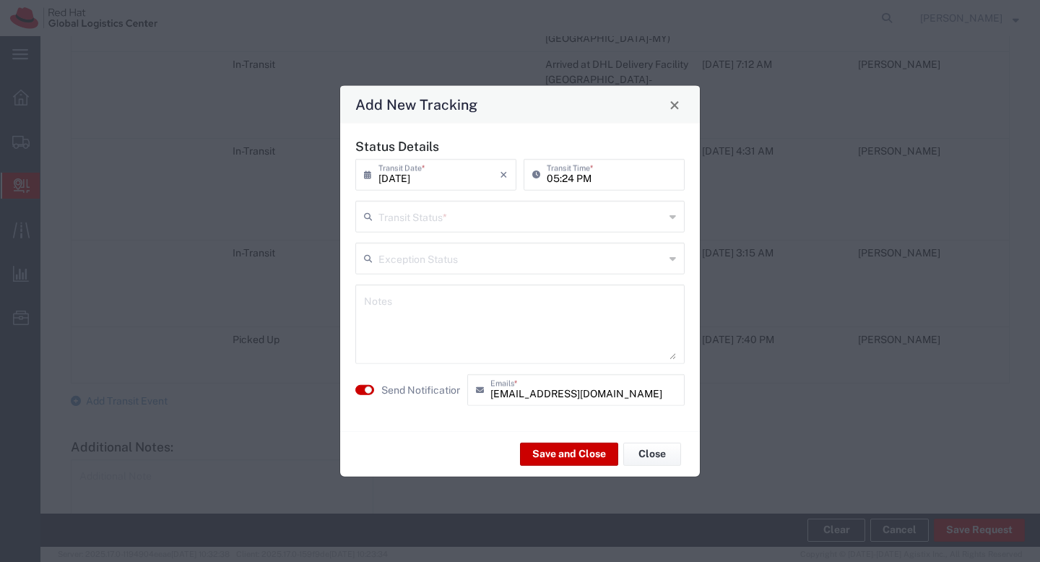
click at [432, 219] on input "text" at bounding box center [521, 215] width 286 height 25
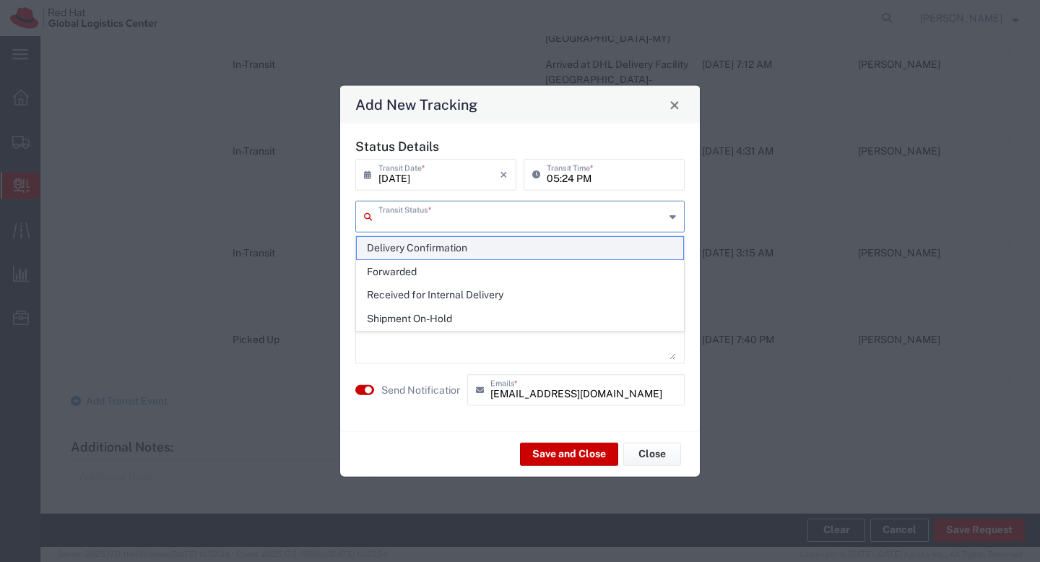
click at [430, 245] on span "Delivery Confirmation" at bounding box center [520, 248] width 326 height 22
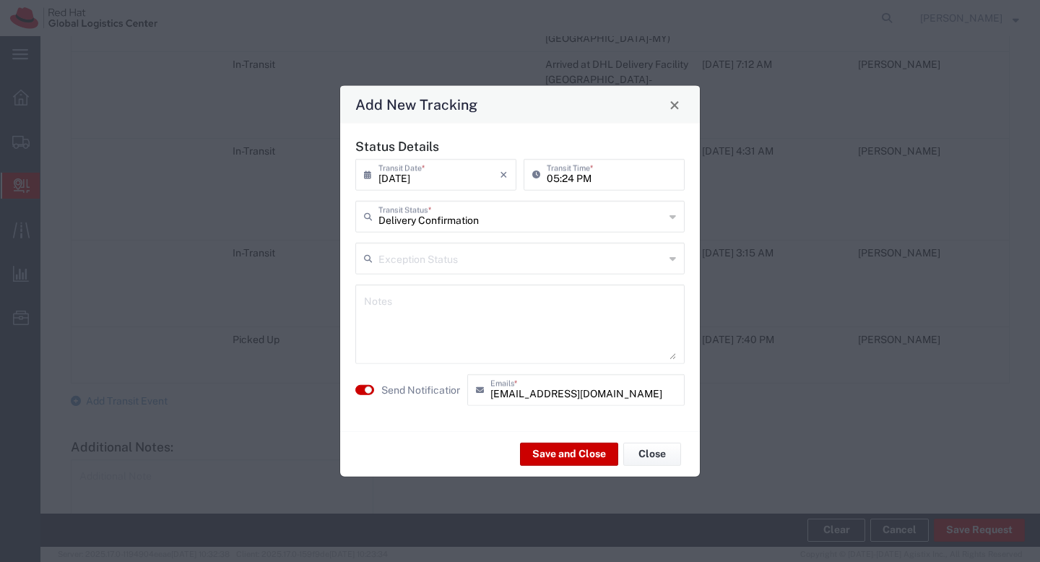
click at [433, 299] on textarea at bounding box center [520, 324] width 312 height 71
type input "Delivery Confirmation"
click at [520, 214] on input "Delivery Confirmation" at bounding box center [521, 215] width 286 height 25
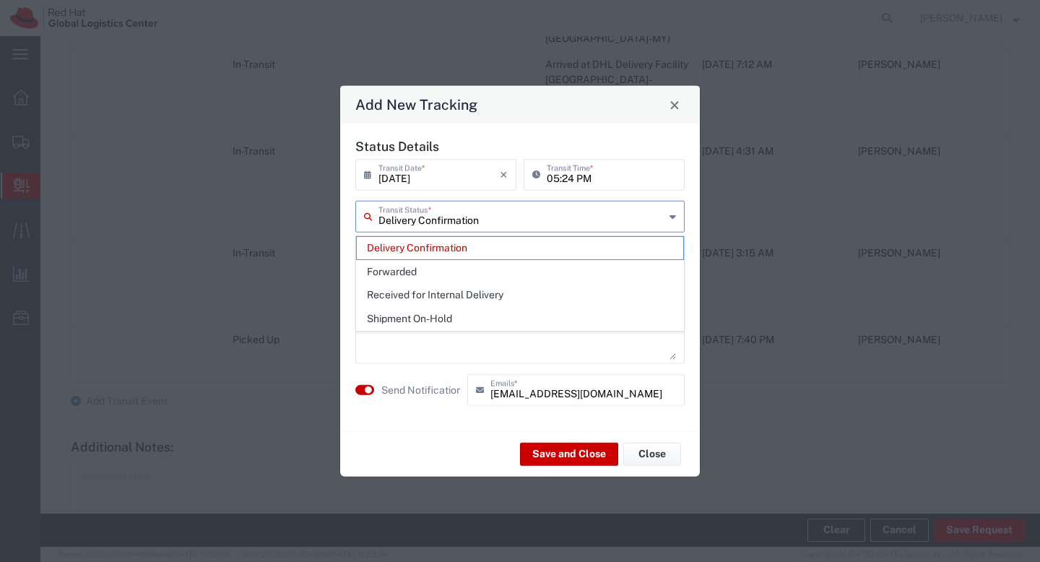
click at [520, 214] on input "Delivery Confirmation" at bounding box center [521, 215] width 286 height 25
click at [506, 247] on span "Delivery Confirmation" at bounding box center [520, 248] width 326 height 22
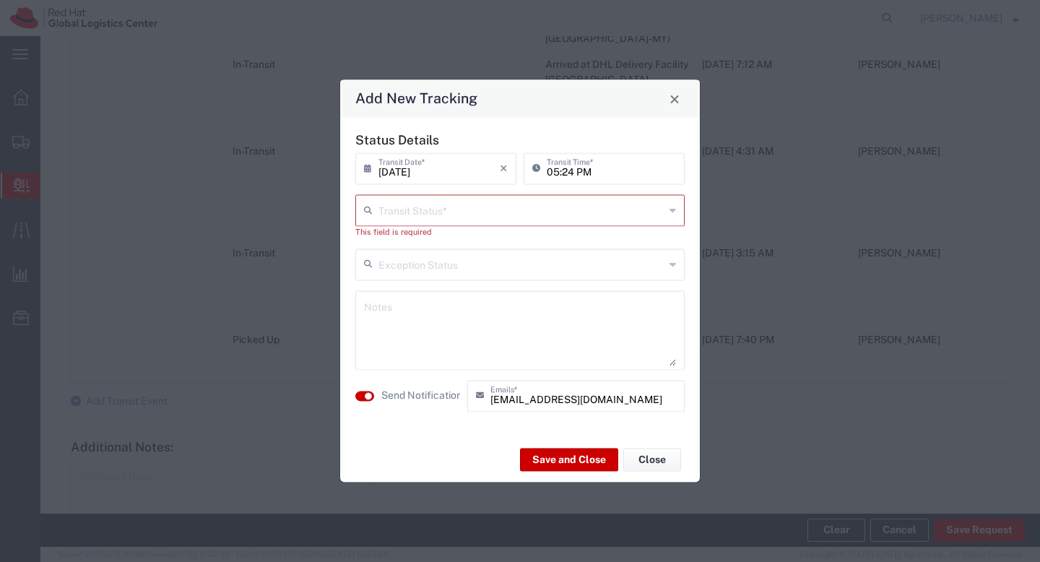
click at [505, 253] on input "text" at bounding box center [521, 263] width 286 height 25
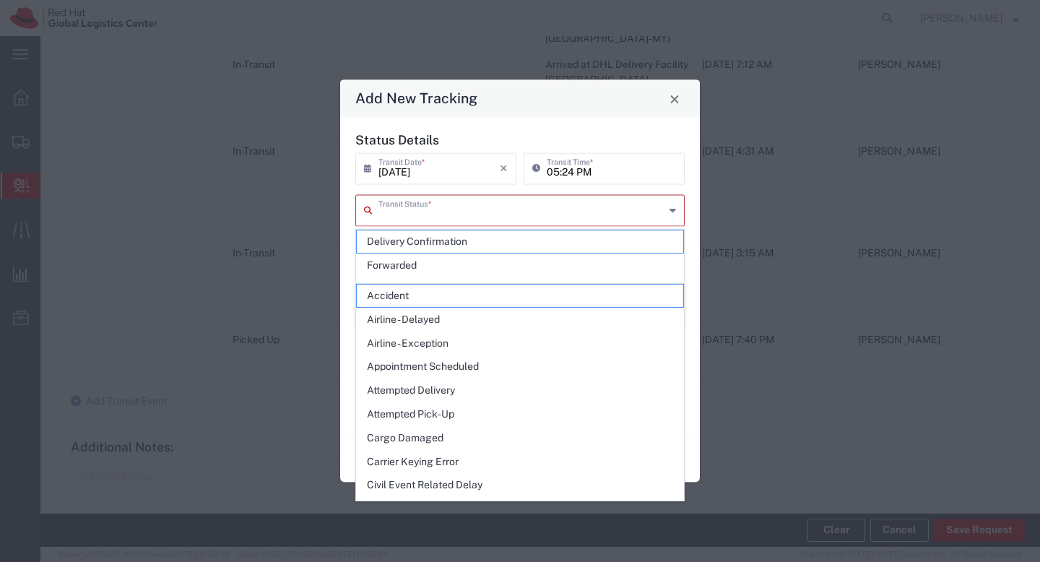
click at [497, 209] on input "text" at bounding box center [521, 208] width 286 height 25
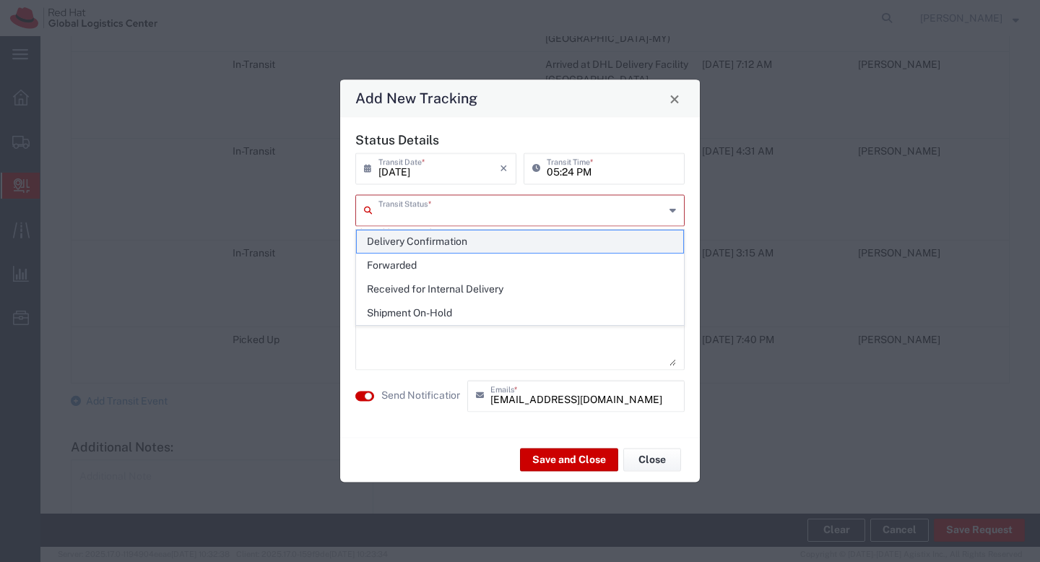
click at [496, 251] on span "Delivery Confirmation" at bounding box center [520, 241] width 326 height 22
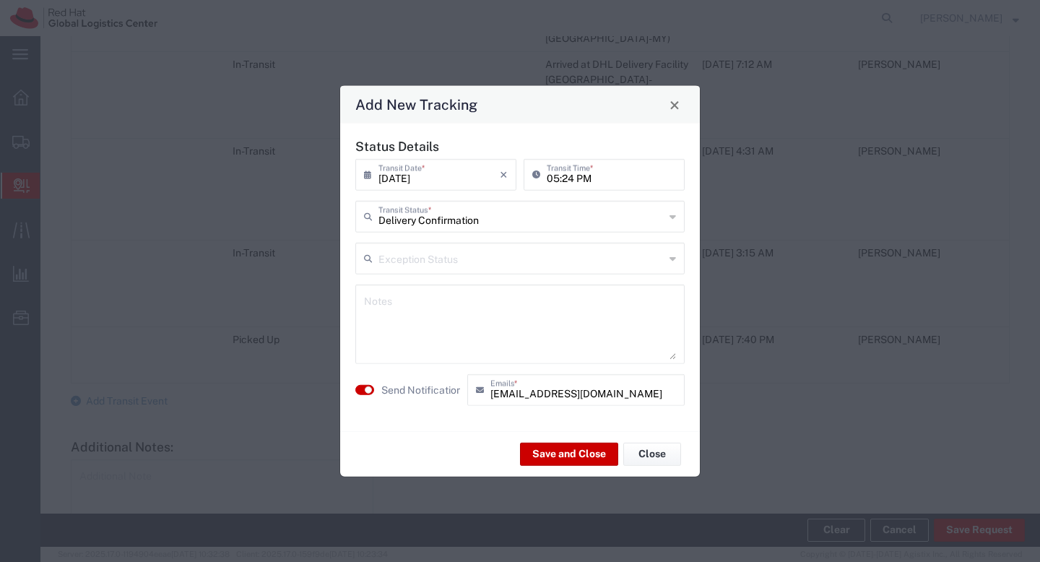
type input "Delivery Confirmation"
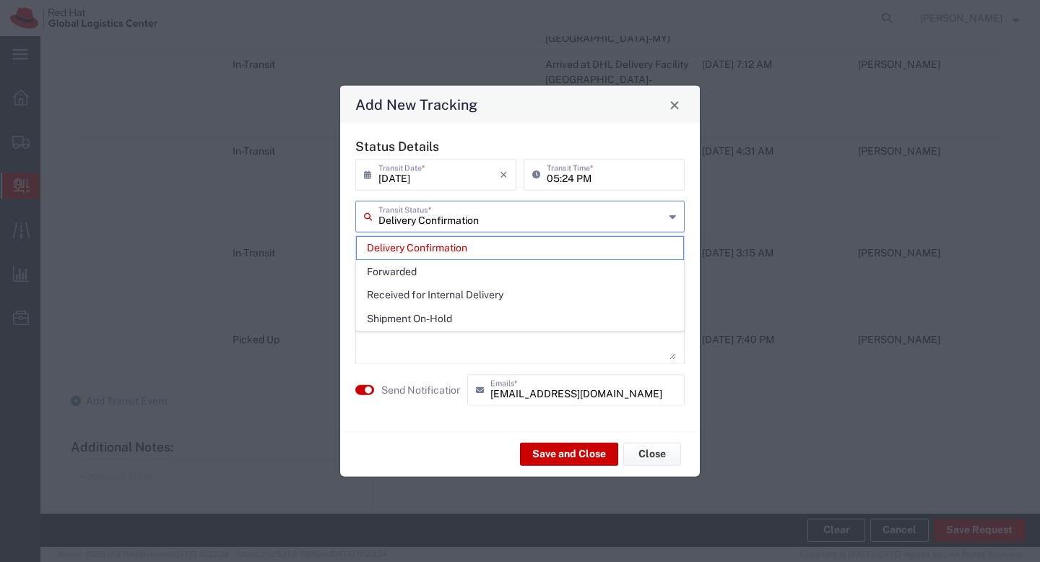
click at [491, 227] on input "Delivery Confirmation" at bounding box center [521, 215] width 286 height 25
click at [599, 399] on input "sreid@redhat.com" at bounding box center [583, 388] width 186 height 25
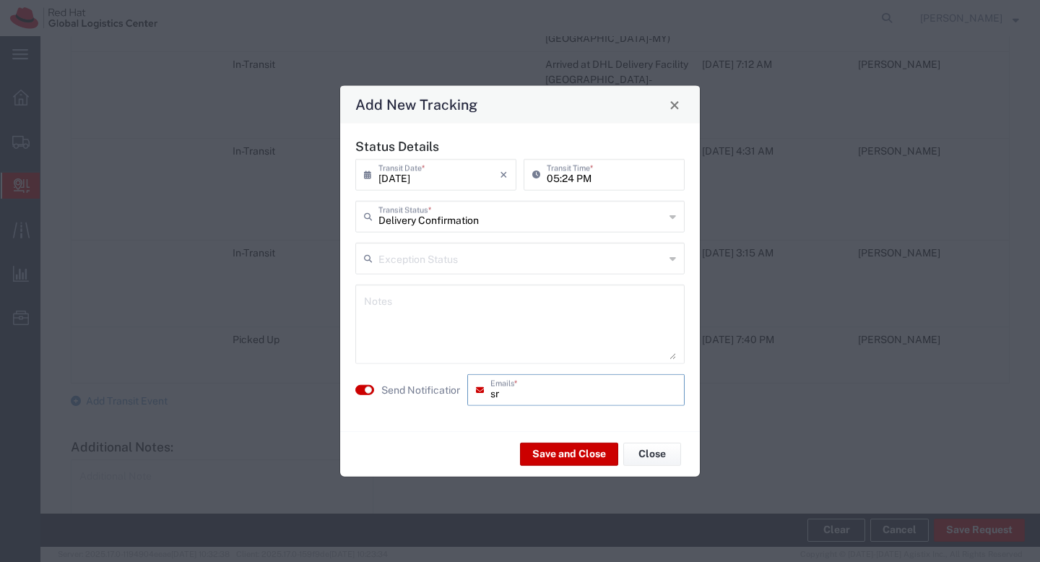
type input "s"
type input "asambaiy@redhat.com"
click at [578, 456] on button "Save and Close" at bounding box center [569, 453] width 98 height 23
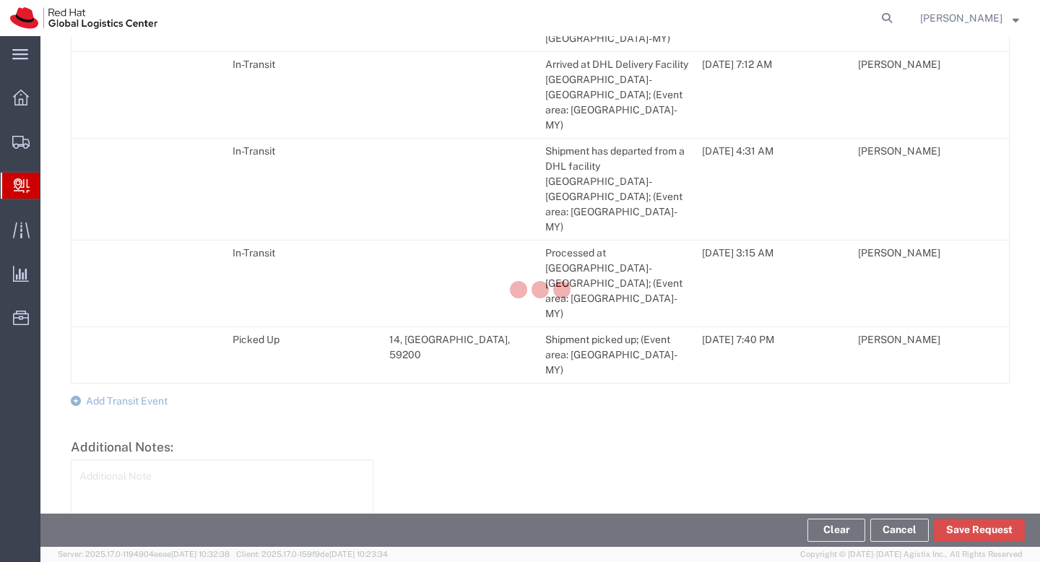
scroll to position [901, 0]
